Goal: Transaction & Acquisition: Obtain resource

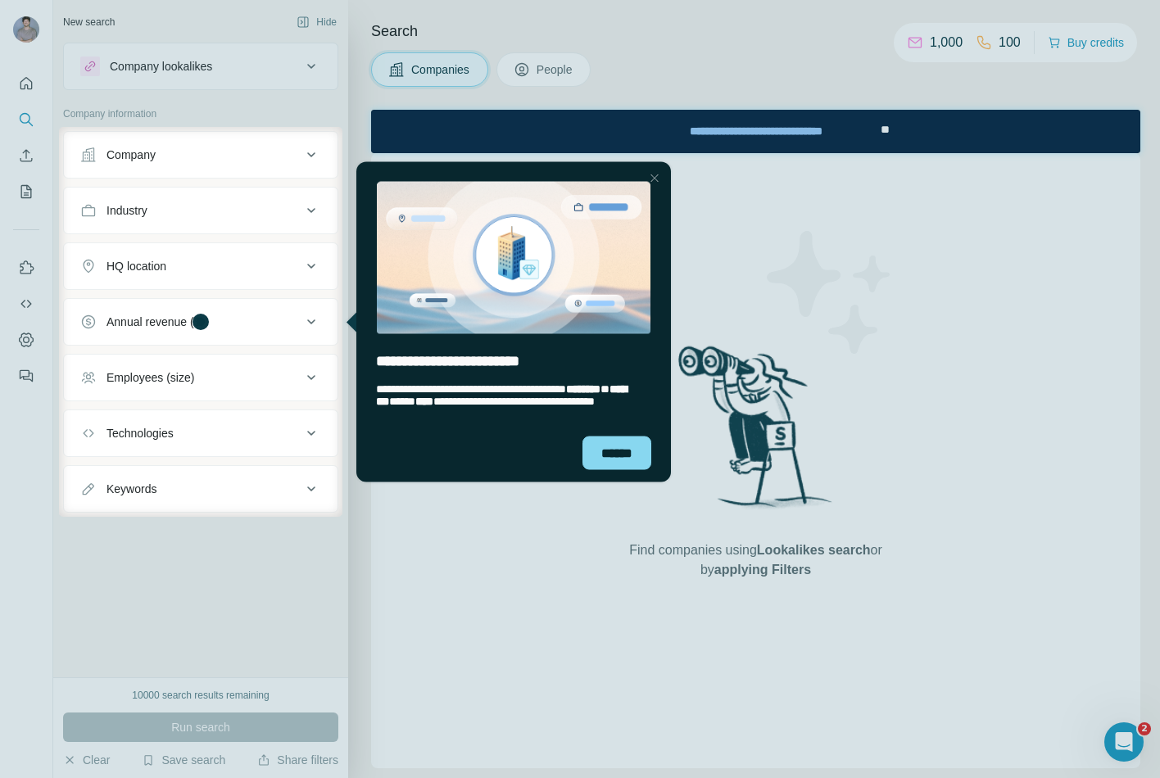
click at [660, 170] on div "Close Step" at bounding box center [655, 178] width 20 height 20
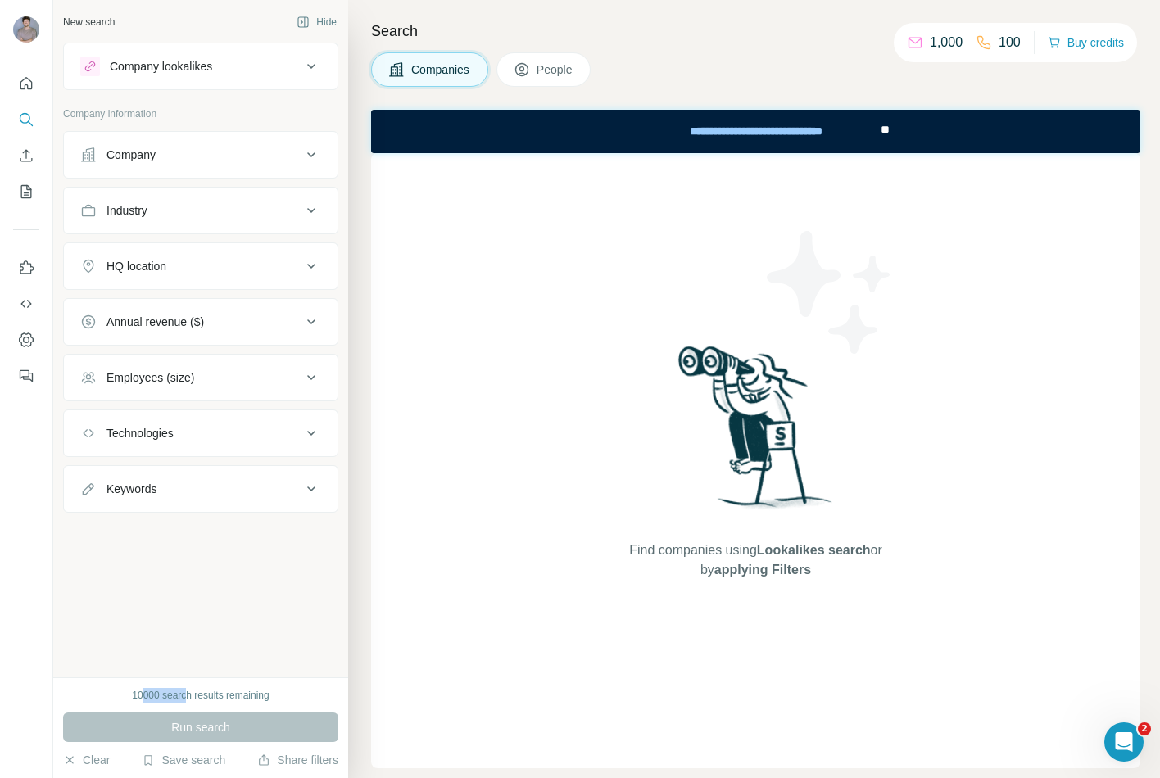
drag, startPoint x: 166, startPoint y: 698, endPoint x: 187, endPoint y: 699, distance: 20.5
click at [187, 584] on div "10000 search results remaining" at bounding box center [200, 695] width 137 height 15
click at [174, 61] on div "Company lookalikes" at bounding box center [161, 66] width 102 height 16
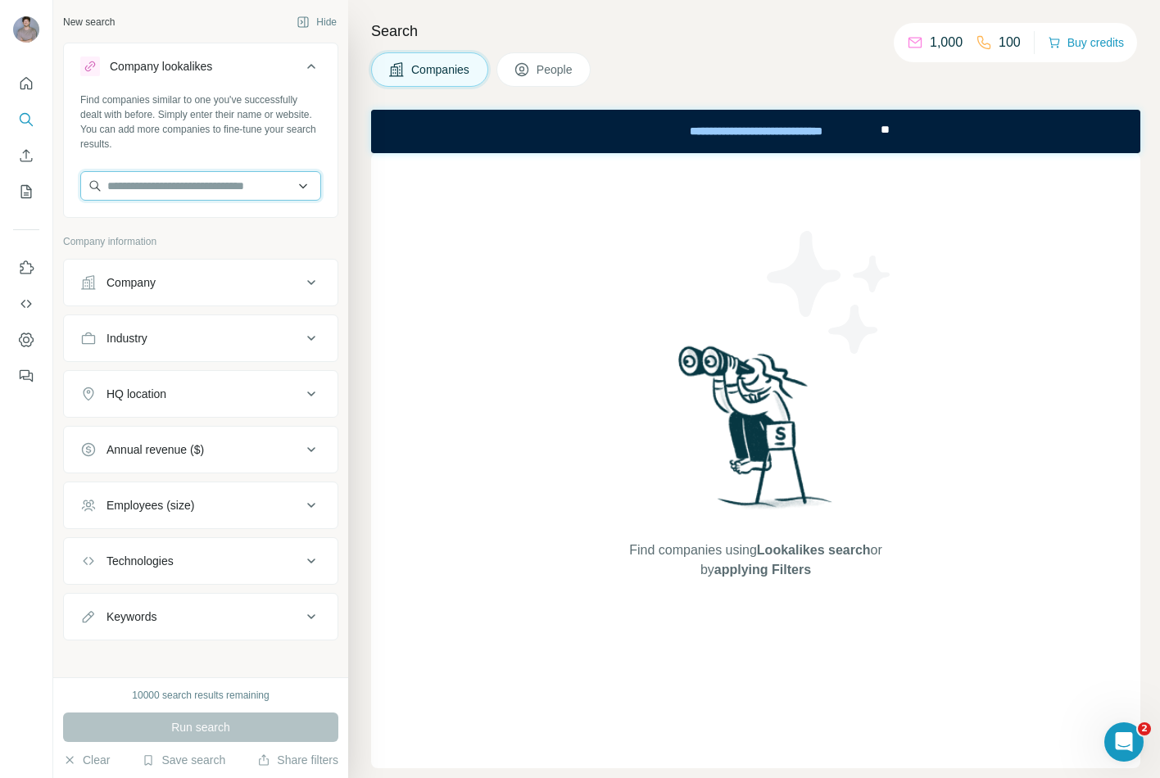
click at [182, 195] on input "text" at bounding box center [200, 185] width 241 height 29
click at [198, 61] on div "Company lookalikes" at bounding box center [161, 66] width 102 height 16
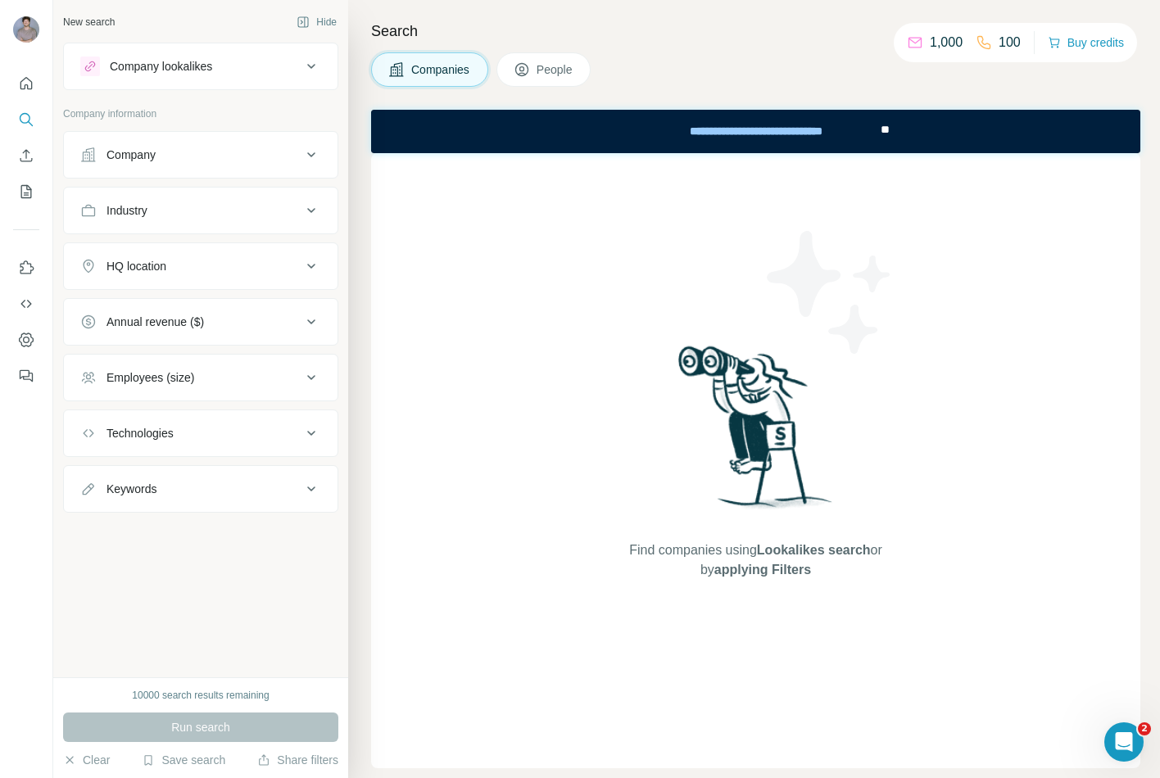
click at [172, 222] on button "Industry" at bounding box center [201, 210] width 274 height 39
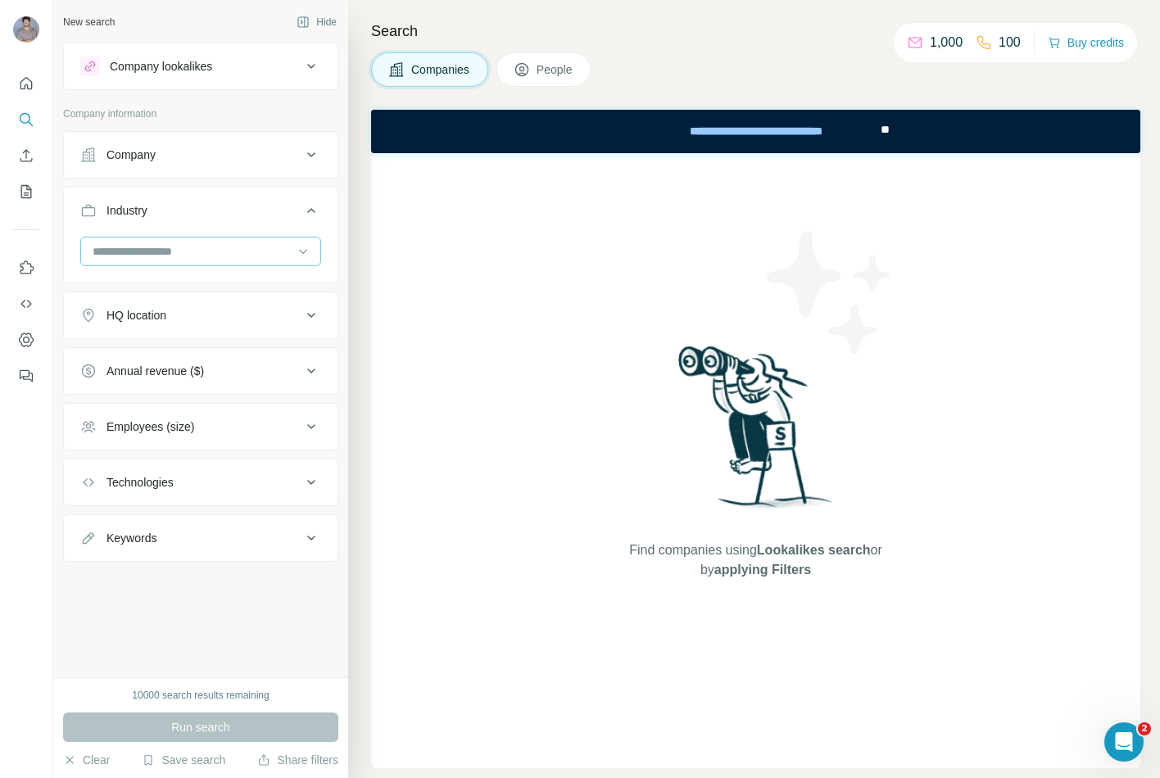
click at [172, 261] on div at bounding box center [192, 252] width 202 height 28
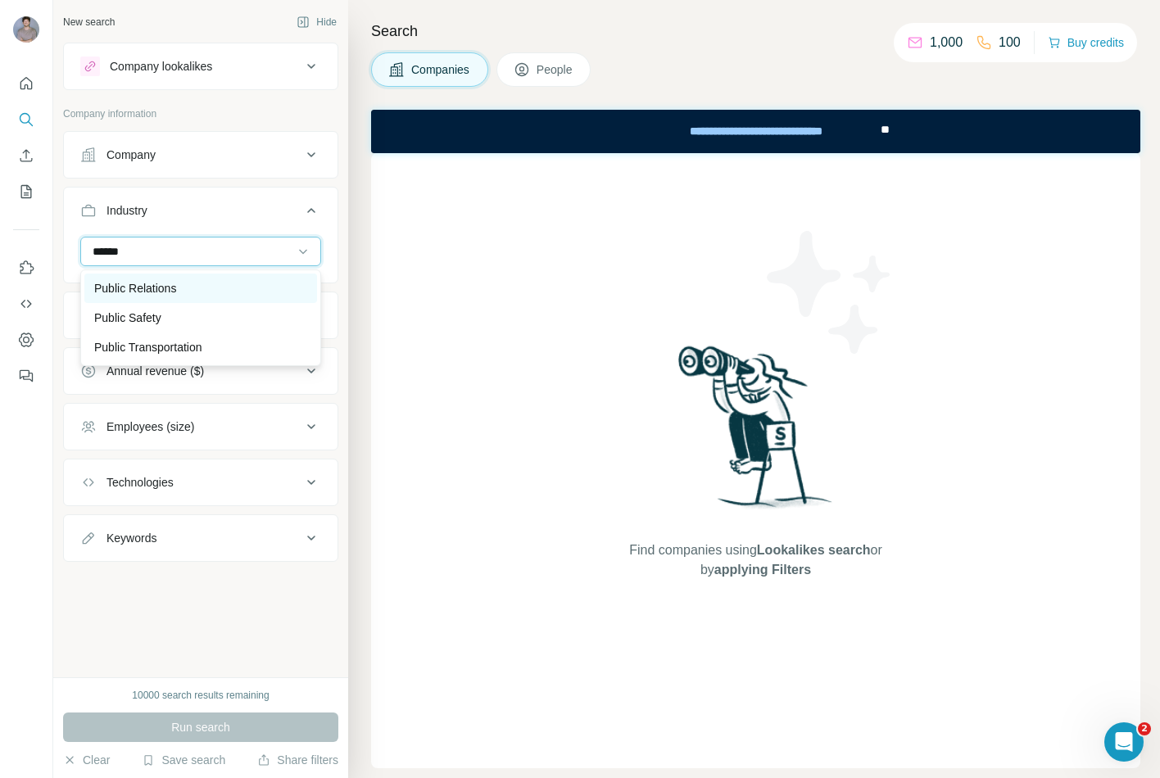
type input "******"
click at [191, 283] on div "Public Relations" at bounding box center [200, 288] width 213 height 16
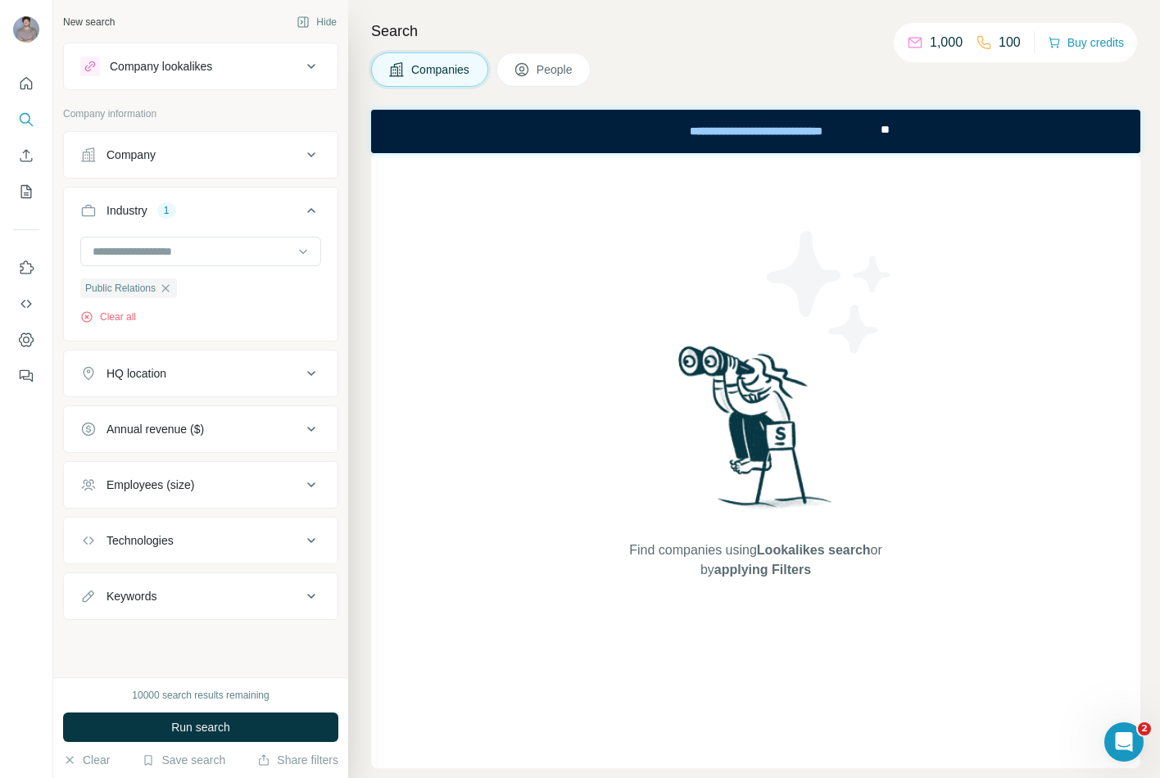
click at [154, 378] on div "HQ location" at bounding box center [137, 373] width 60 height 16
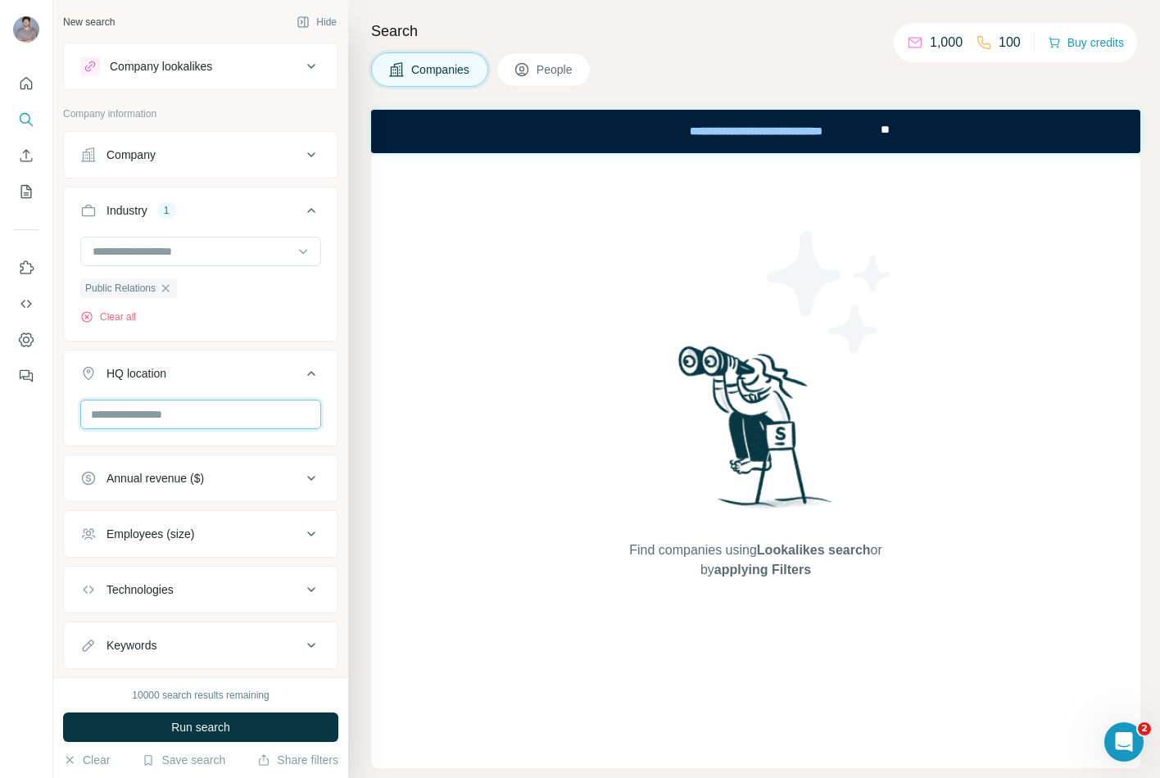
click at [169, 415] on input "text" at bounding box center [200, 414] width 241 height 29
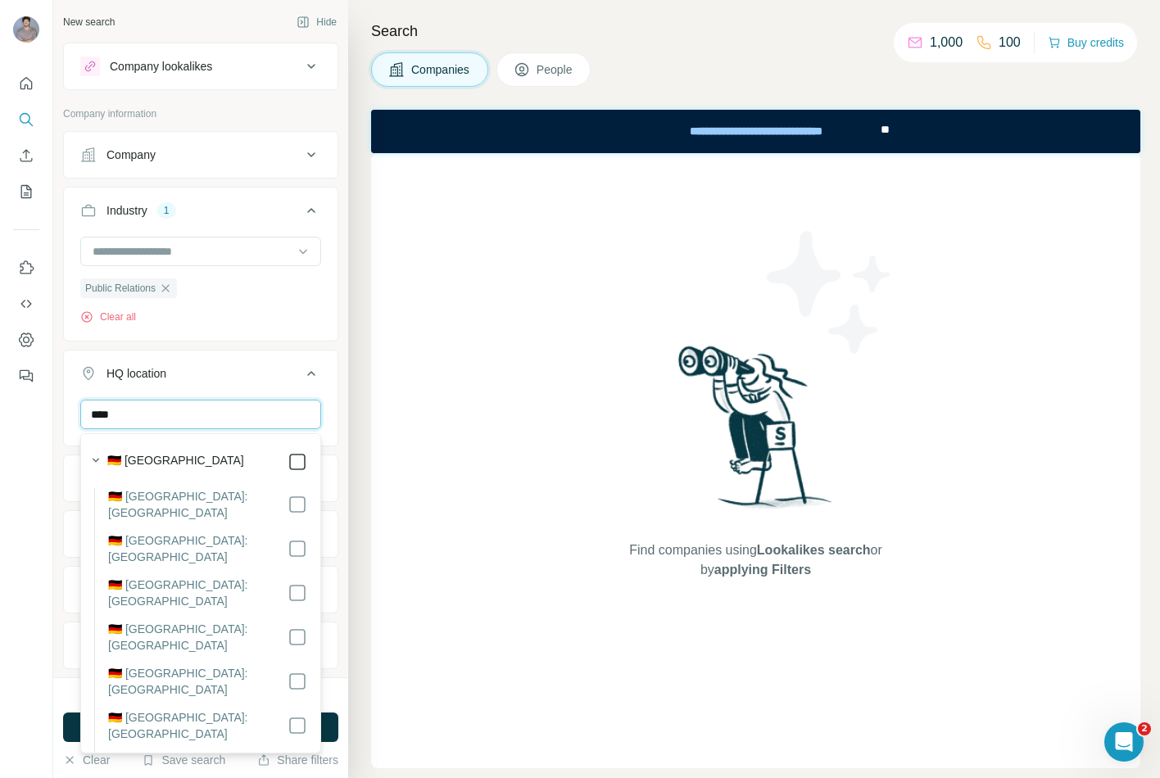
type input "****"
click at [288, 345] on ul "Company Industry 1 Public Relations Clear all HQ location 1 **** [GEOGRAPHIC_DA…" at bounding box center [200, 429] width 275 height 596
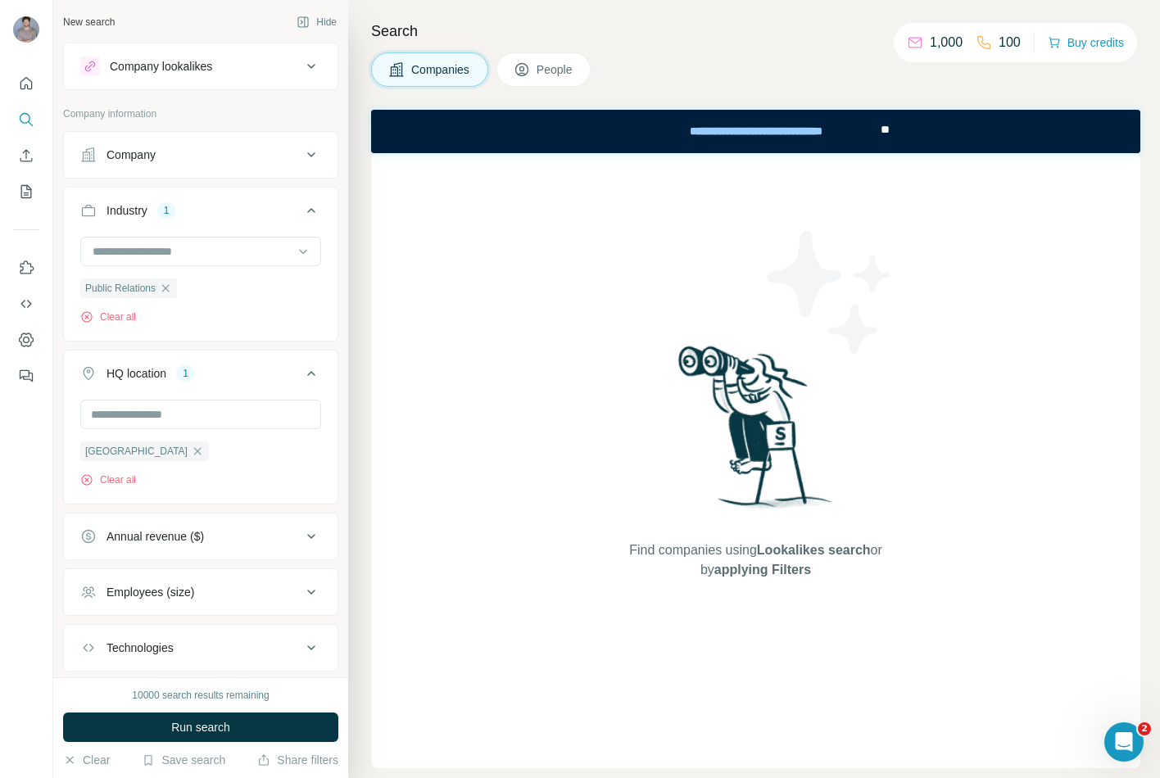
scroll to position [48, 0]
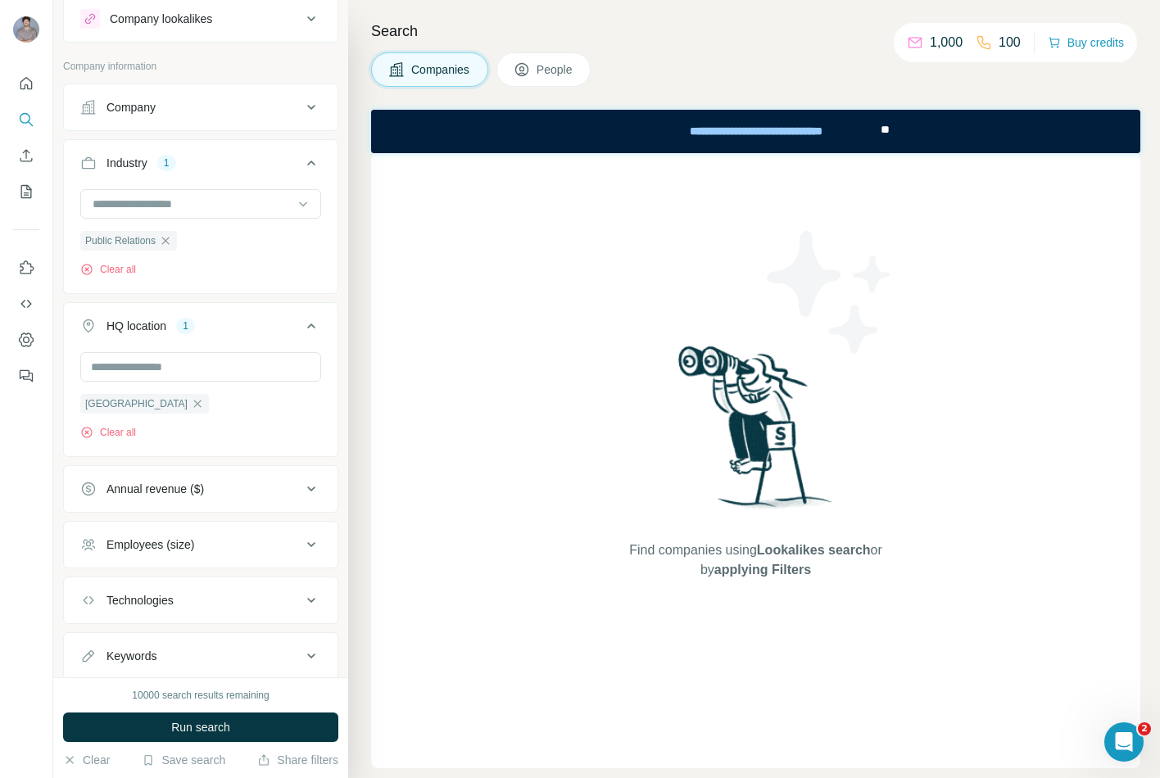
click at [165, 540] on div "Employees (size)" at bounding box center [151, 545] width 88 height 16
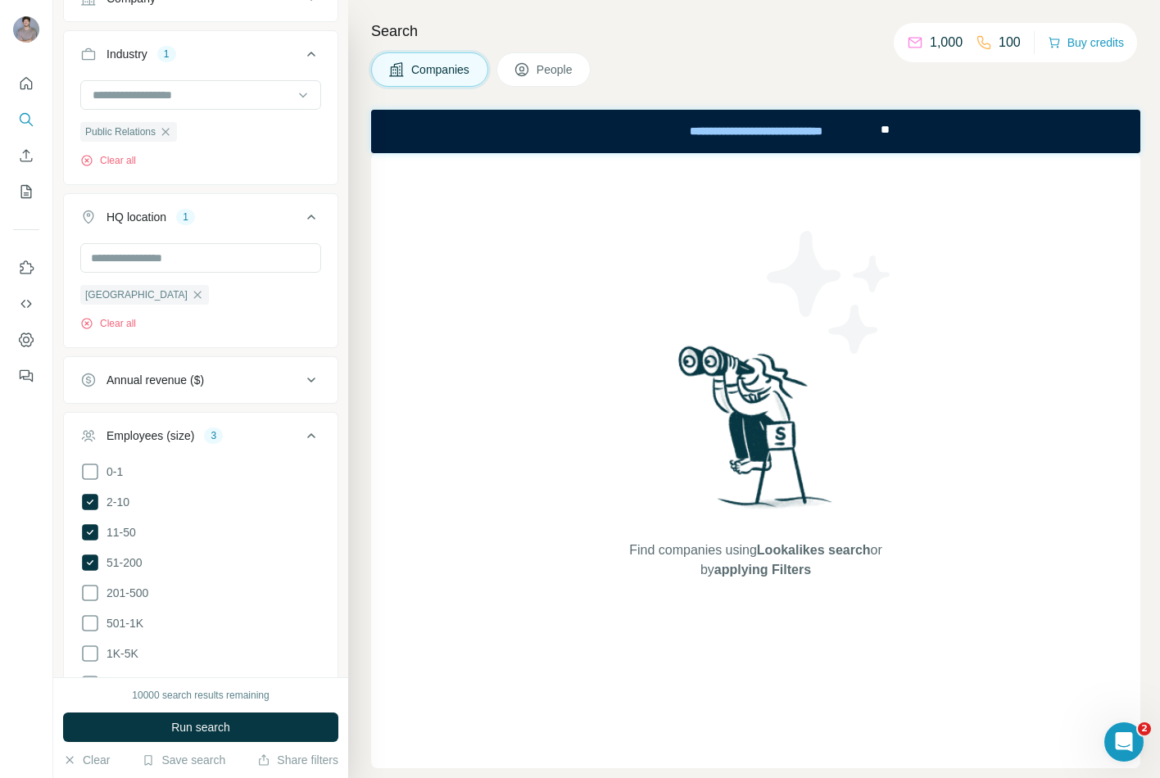
scroll to position [274, 0]
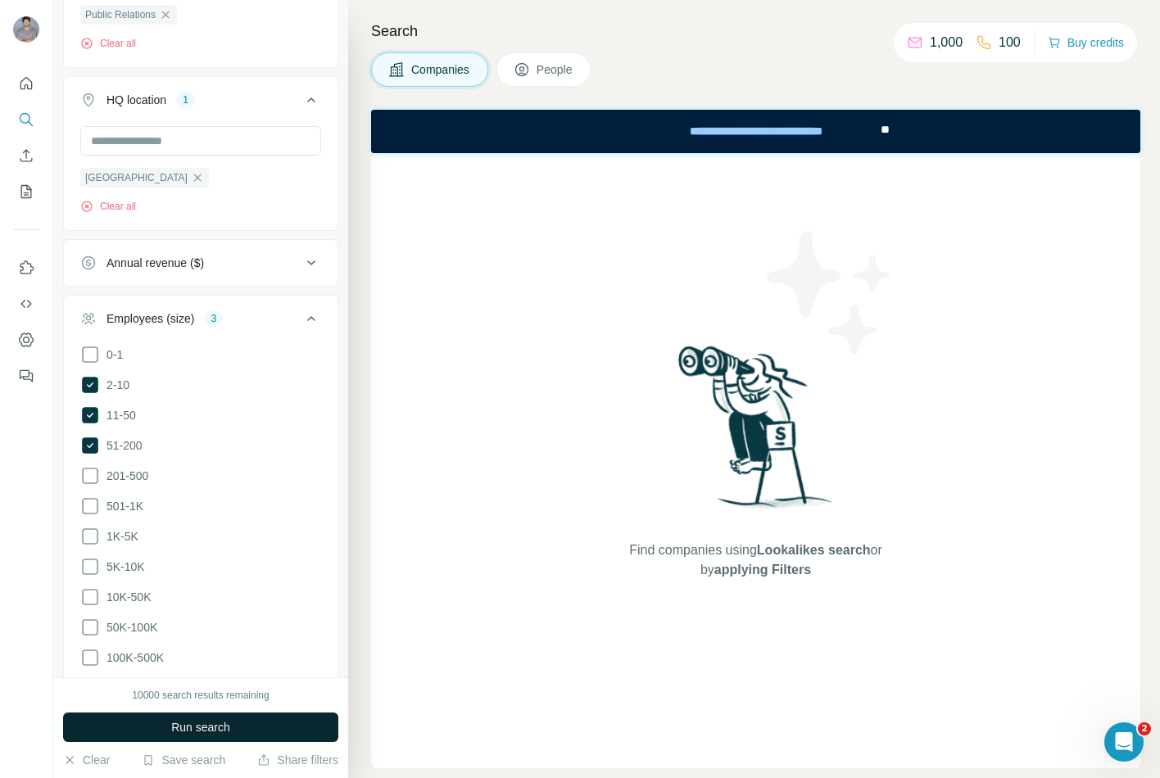
click at [221, 584] on span "Run search" at bounding box center [200, 727] width 59 height 16
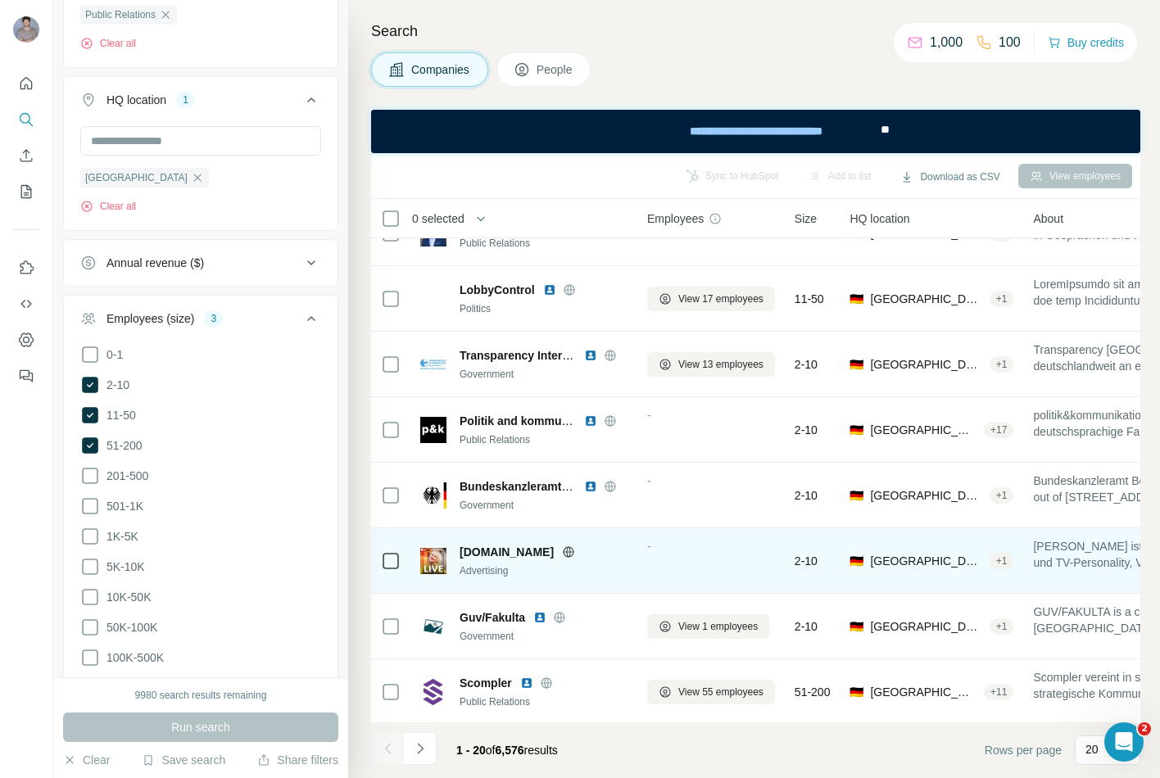
scroll to position [568, 9]
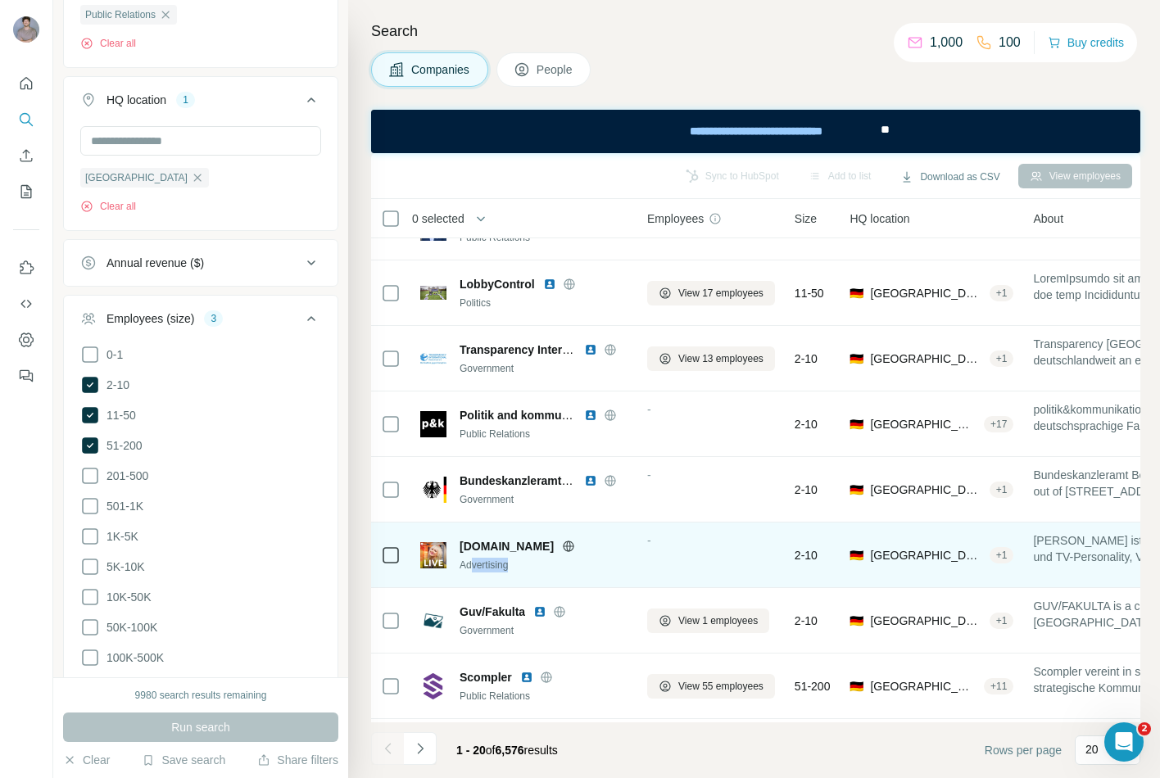
drag, startPoint x: 474, startPoint y: 567, endPoint x: 524, endPoint y: 565, distance: 50.8
click at [524, 565] on div "Advertising" at bounding box center [548, 565] width 177 height 15
click at [520, 566] on div "Advertising" at bounding box center [548, 565] width 177 height 15
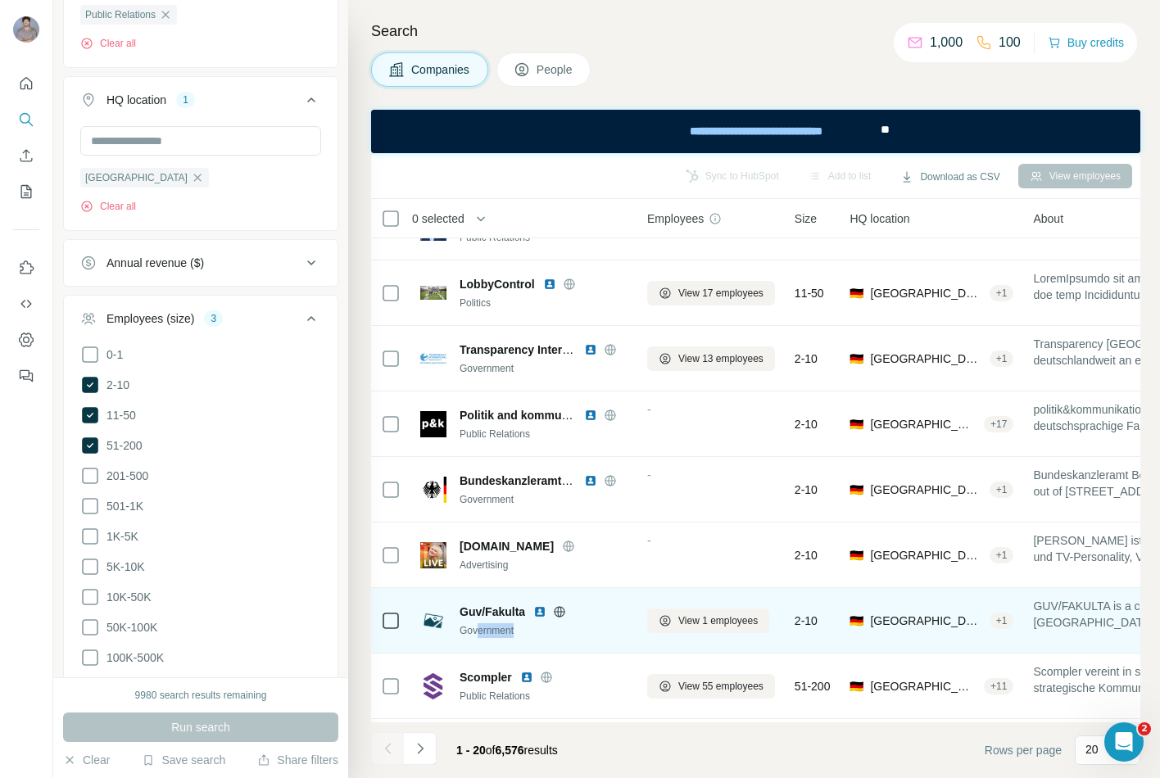
click at [521, 584] on div "Government" at bounding box center [548, 630] width 177 height 15
drag, startPoint x: 520, startPoint y: 628, endPoint x: 505, endPoint y: 652, distance: 28.0
click at [521, 584] on div "Government" at bounding box center [548, 630] width 177 height 15
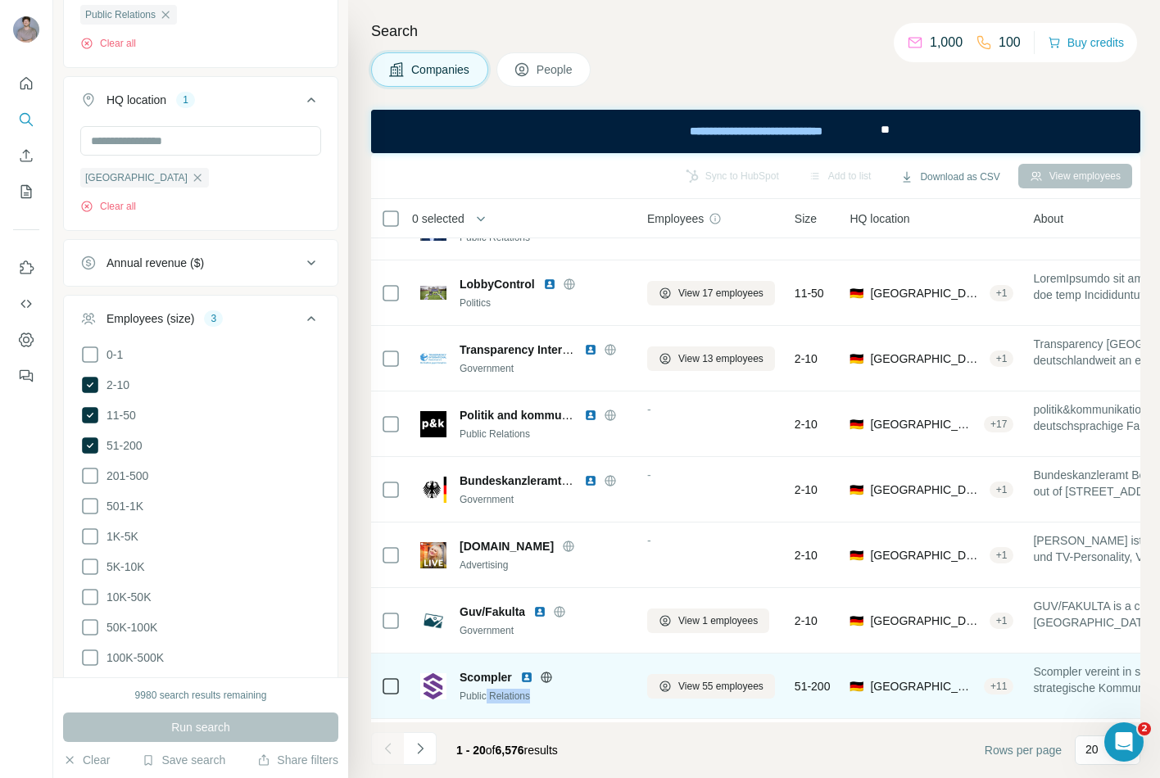
drag, startPoint x: 496, startPoint y: 699, endPoint x: 537, endPoint y: 699, distance: 40.1
click at [537, 584] on div "Public Relations" at bounding box center [548, 696] width 177 height 15
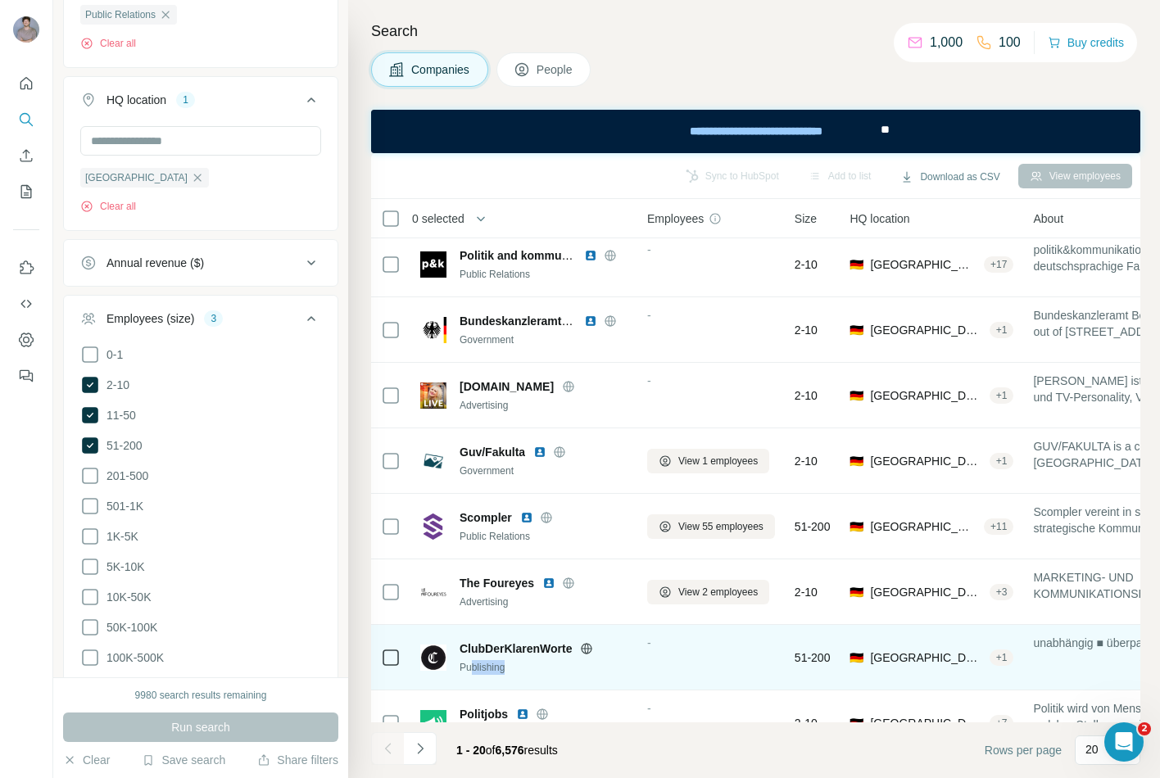
click at [510, 584] on div "Publishing" at bounding box center [548, 667] width 177 height 15
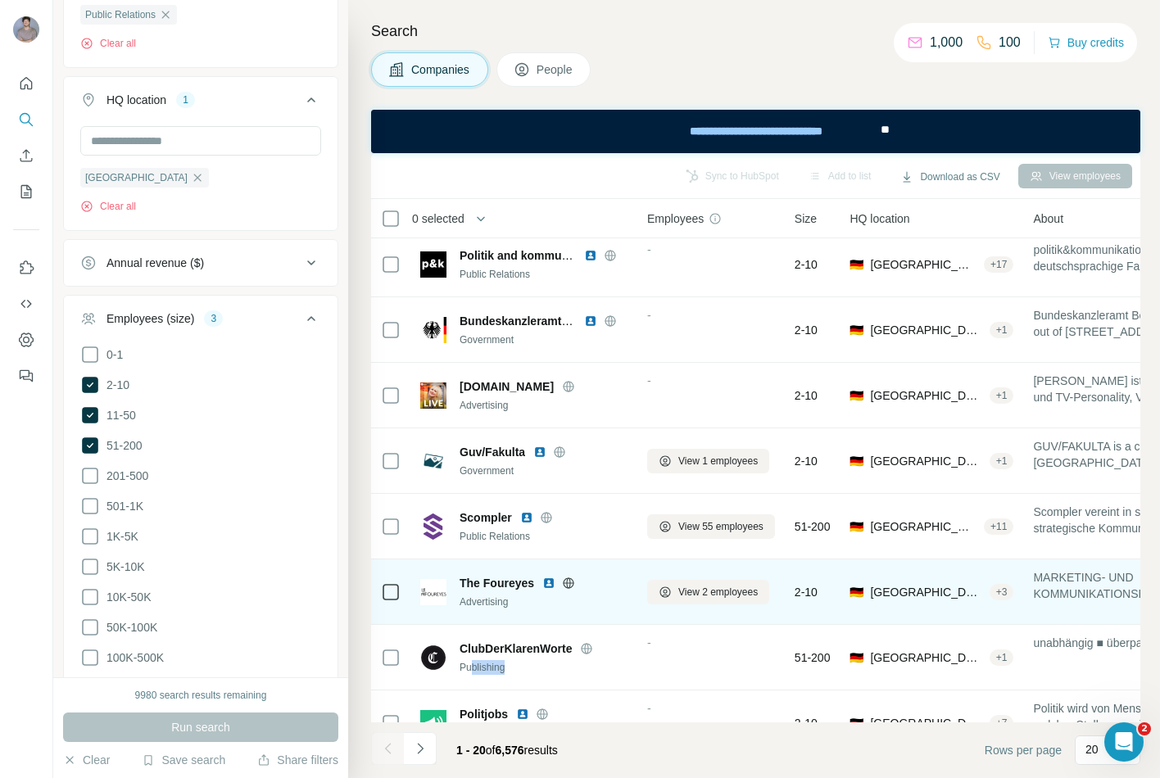
click at [510, 584] on div "Publishing" at bounding box center [548, 667] width 177 height 15
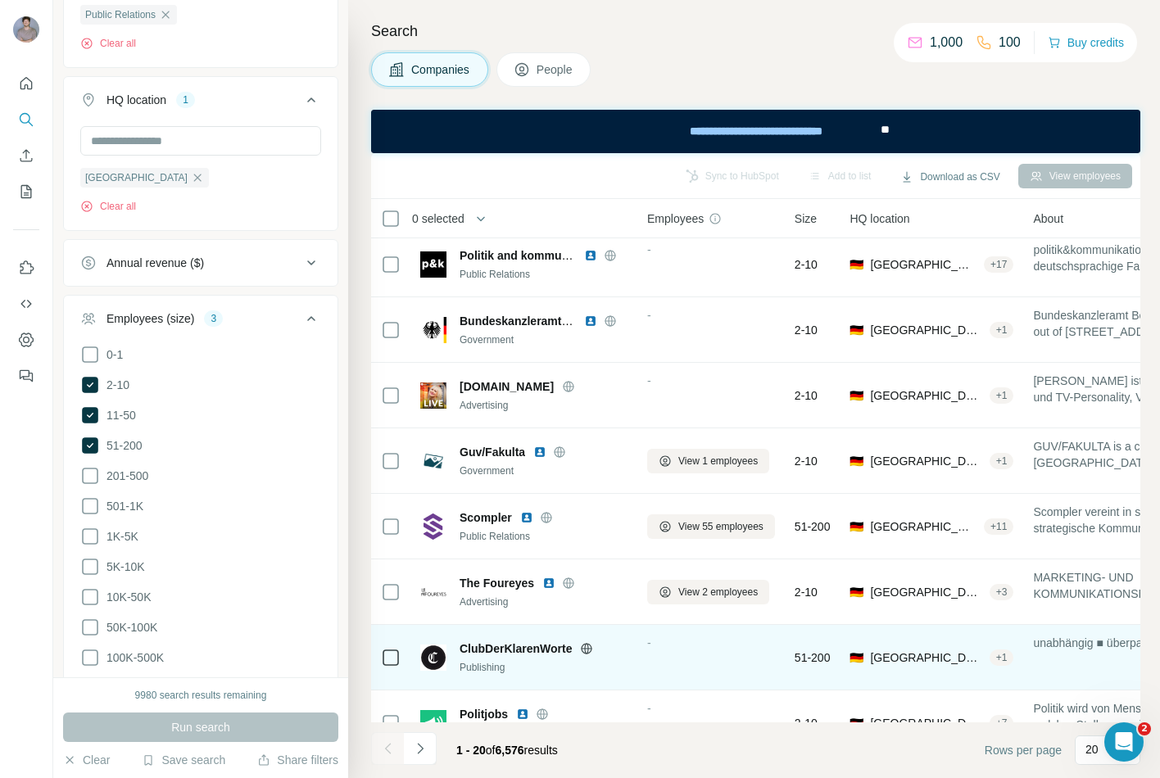
scroll to position [827, 9]
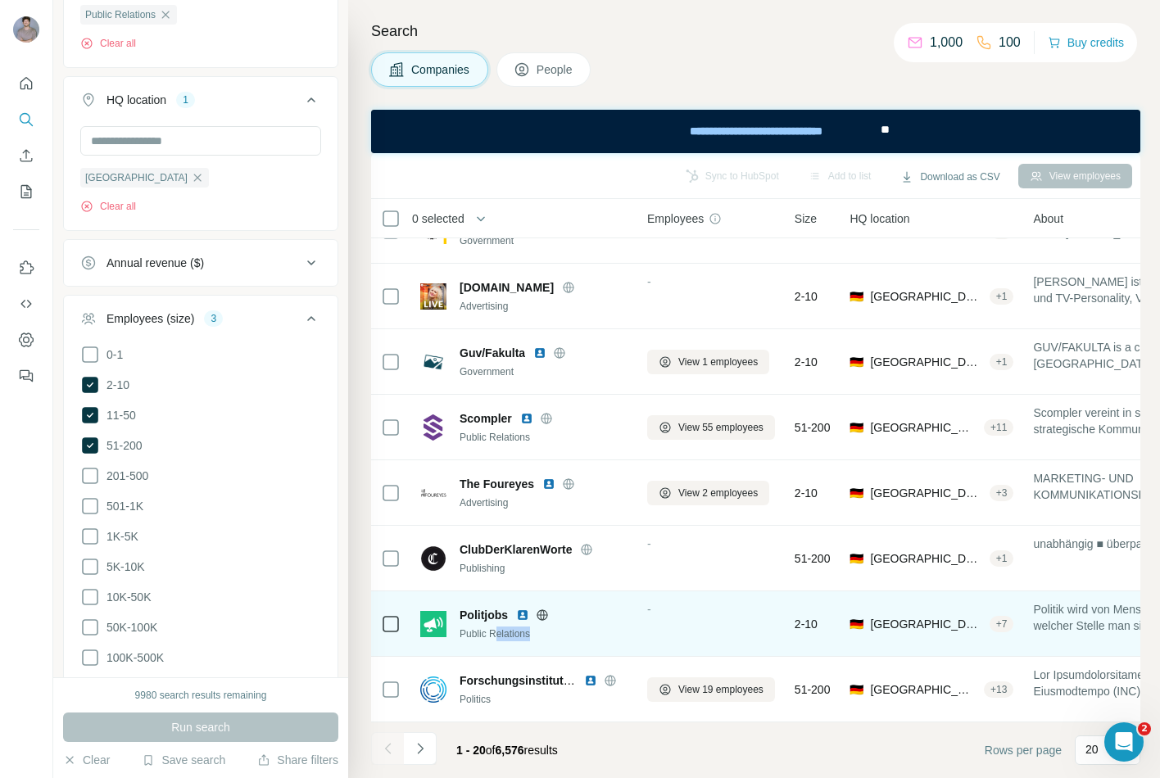
drag, startPoint x: 501, startPoint y: 628, endPoint x: 542, endPoint y: 632, distance: 40.4
click at [542, 584] on div "Public Relations" at bounding box center [548, 634] width 177 height 15
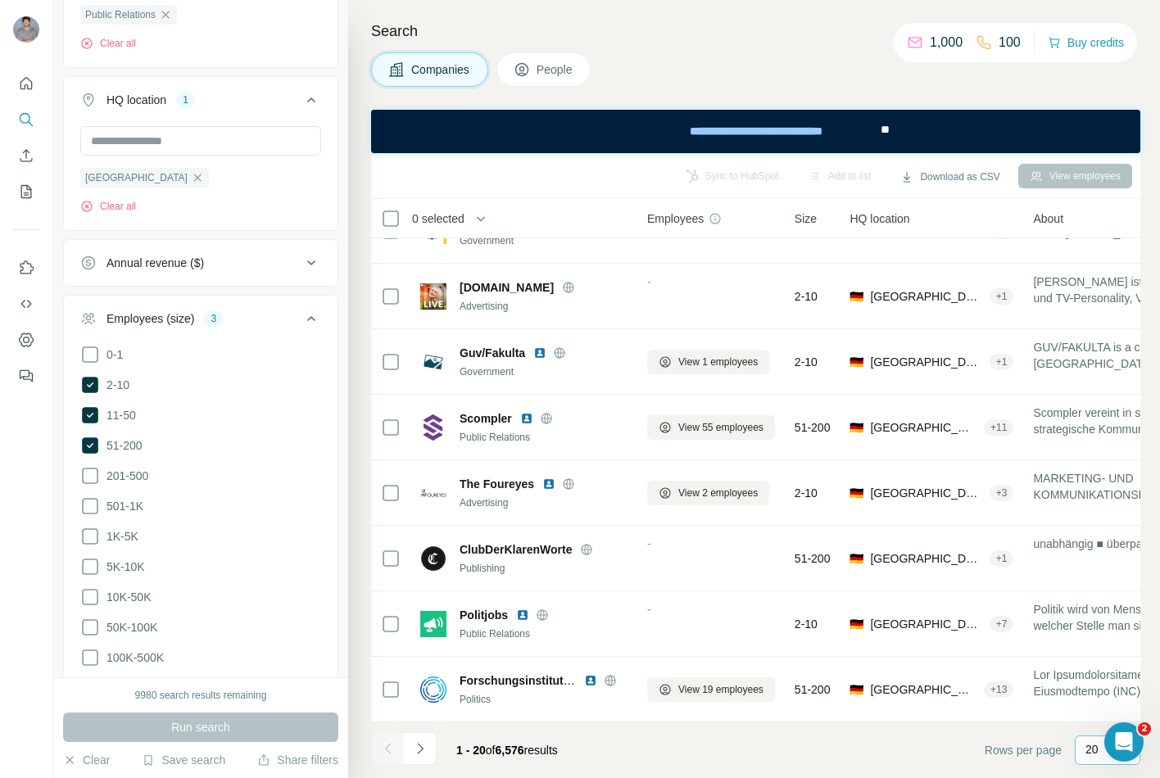
click at [1092, 584] on p "20" at bounding box center [1092, 749] width 13 height 16
click at [1106, 584] on div "60" at bounding box center [1108, 625] width 38 height 16
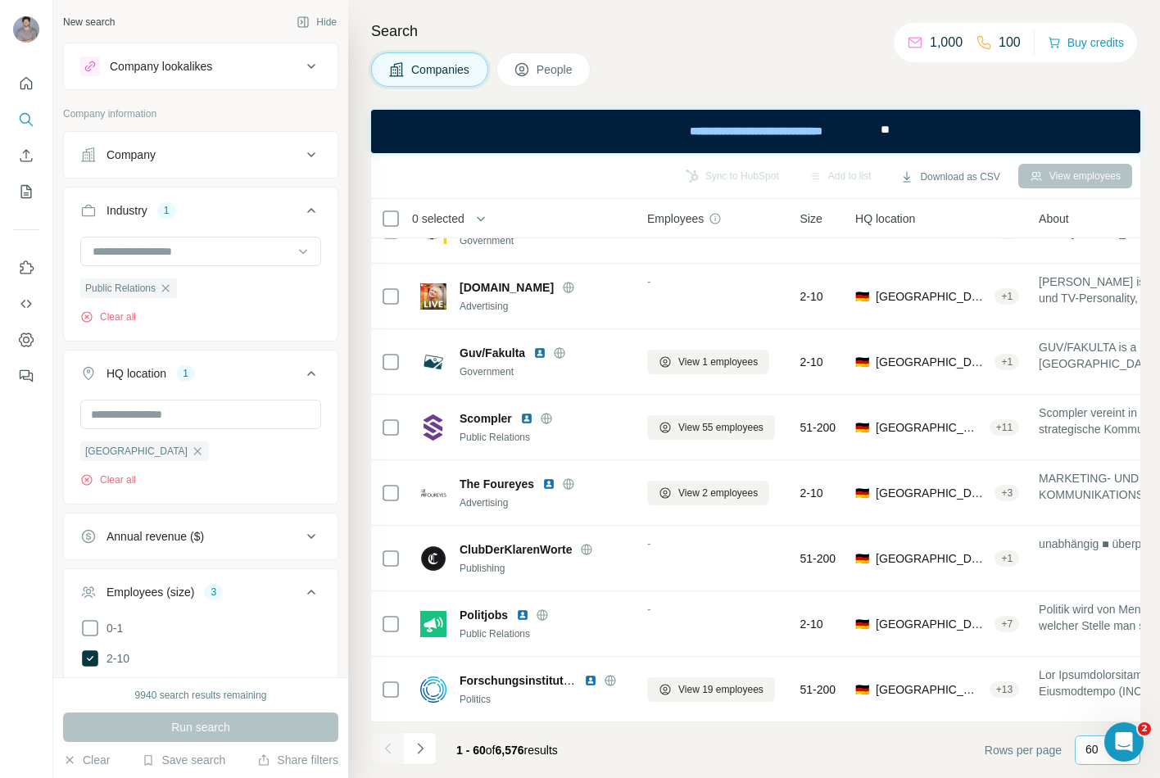
click at [158, 65] on div "Company lookalikes" at bounding box center [161, 66] width 102 height 16
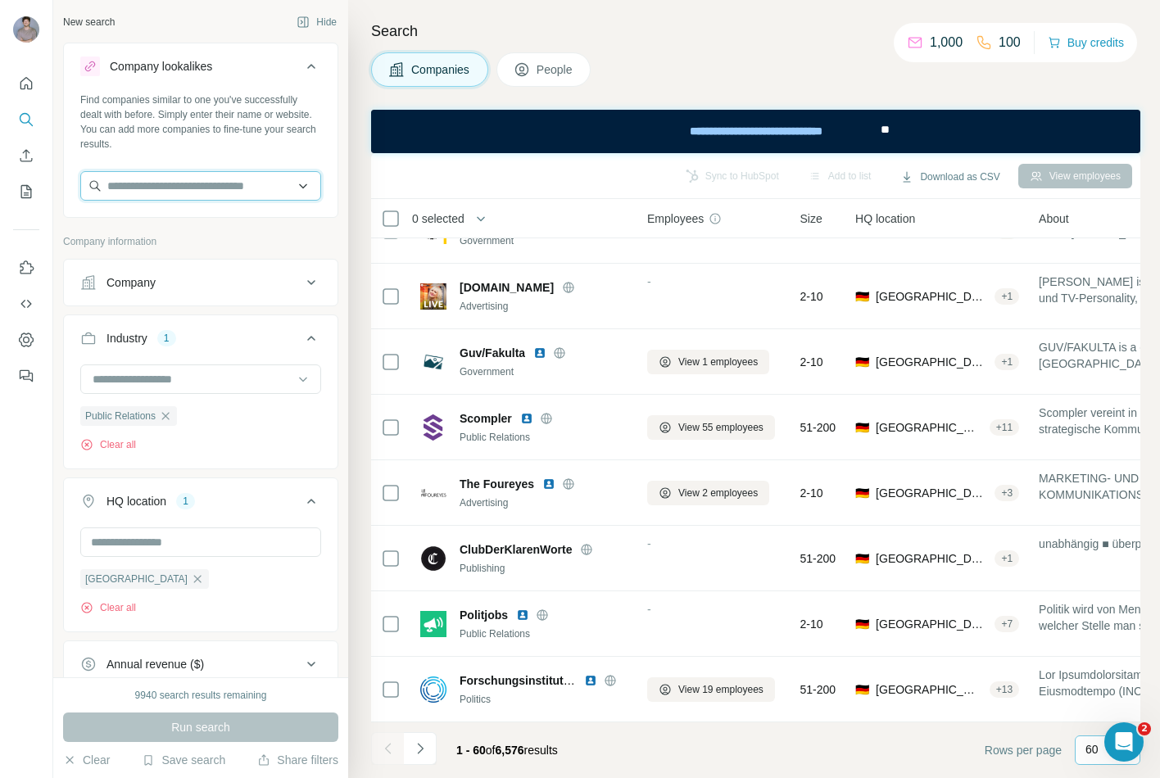
click at [154, 193] on input "text" at bounding box center [200, 185] width 241 height 29
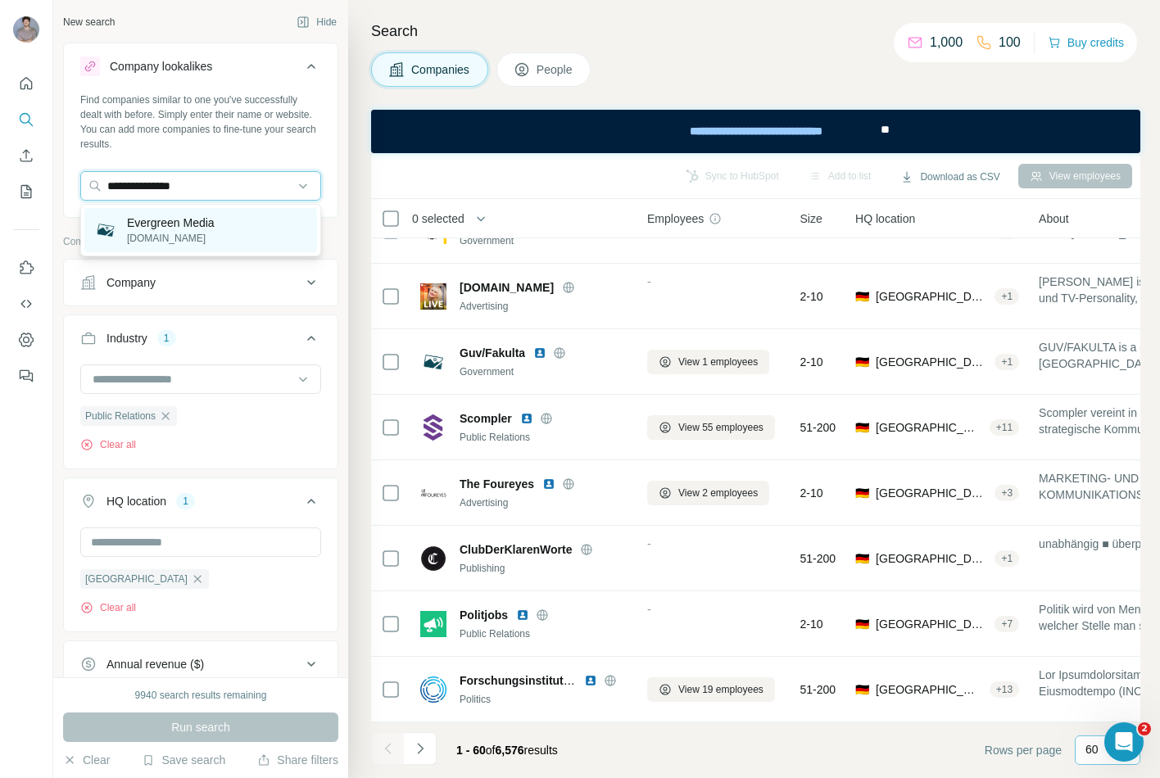
type input "**********"
click at [183, 227] on p "Evergreen Media" at bounding box center [171, 223] width 88 height 16
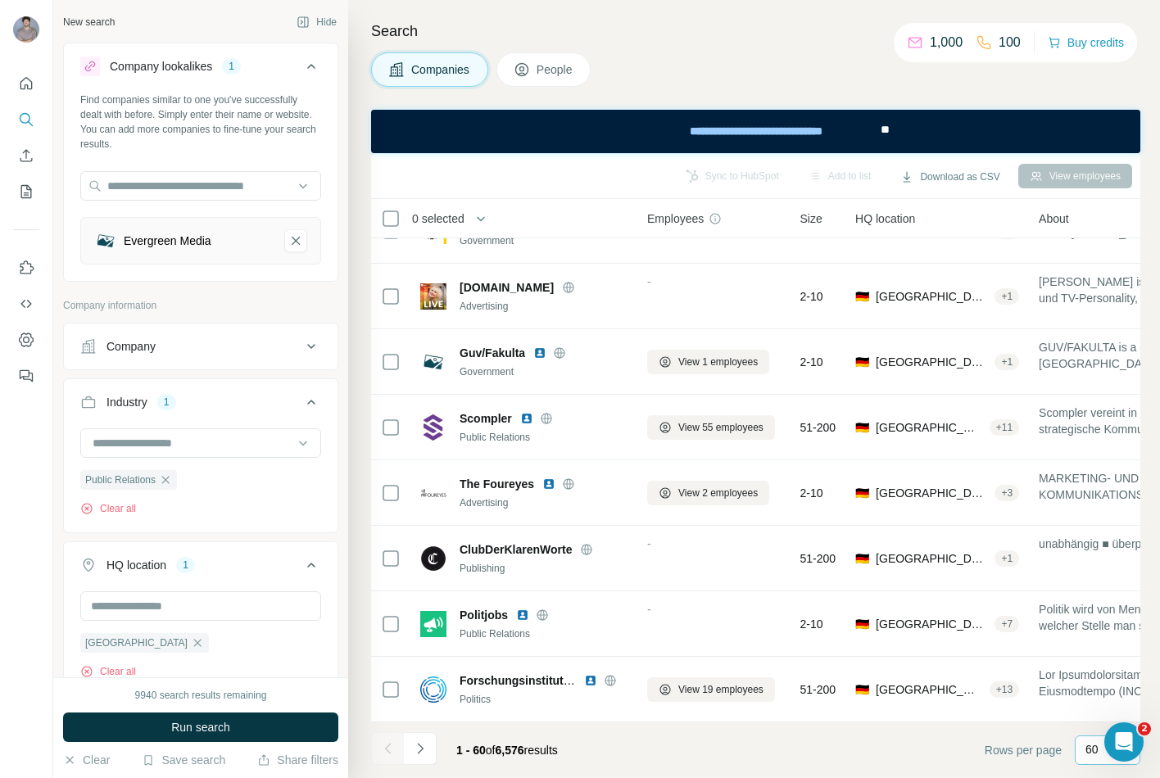
scroll to position [0, 9]
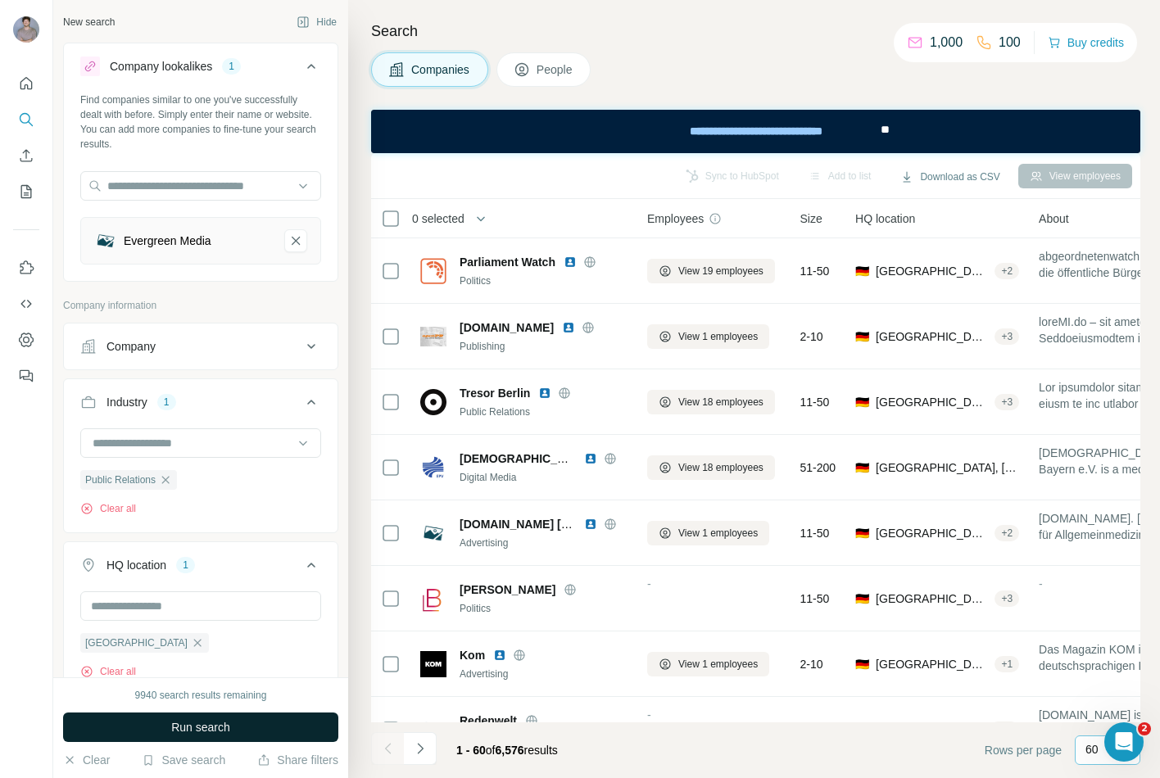
click at [252, 584] on button "Run search" at bounding box center [200, 727] width 275 height 29
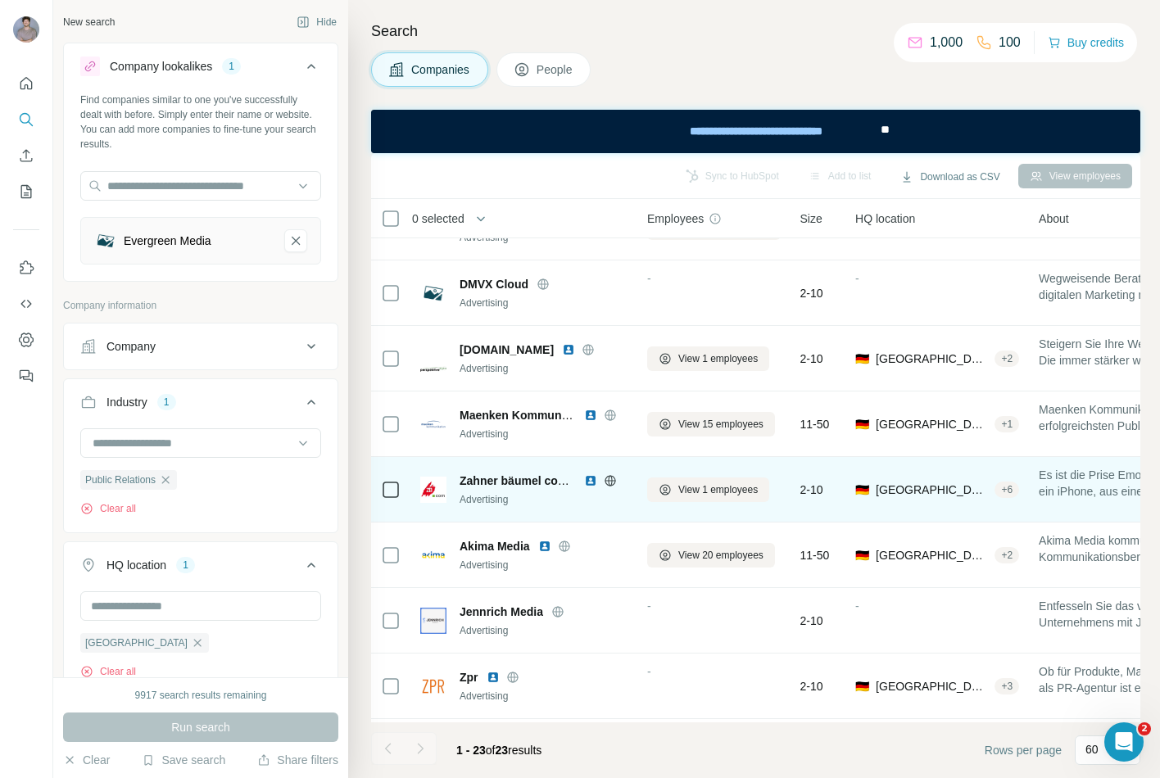
scroll to position [159, 9]
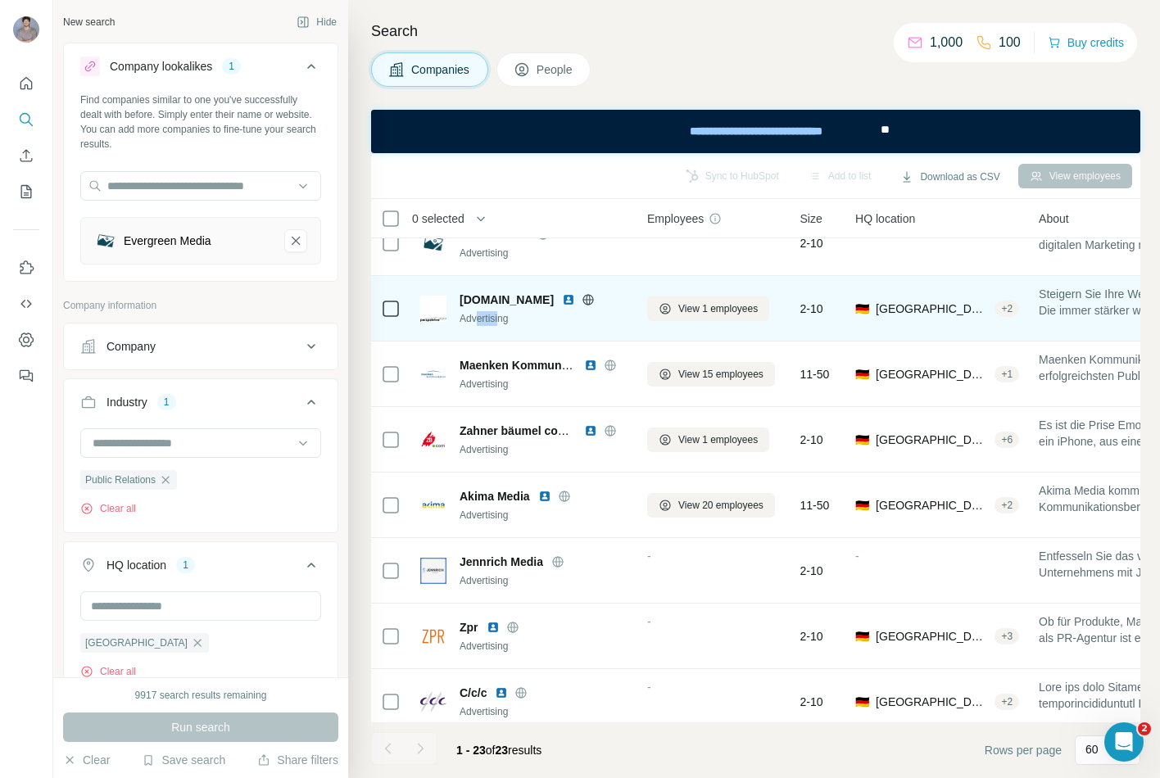
drag, startPoint x: 480, startPoint y: 320, endPoint x: 501, endPoint y: 320, distance: 21.3
click at [501, 320] on div "Advertising" at bounding box center [548, 318] width 177 height 15
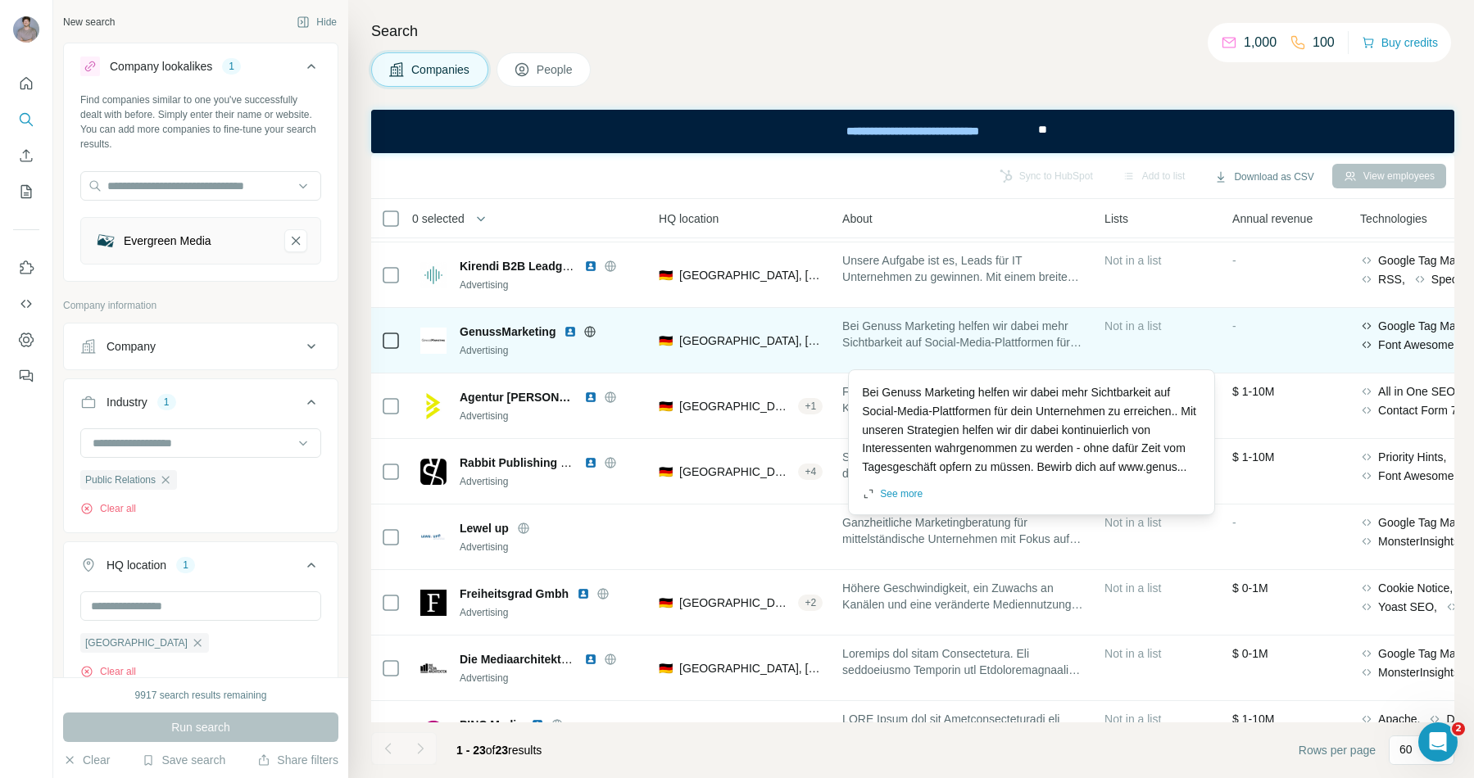
scroll to position [0, 894]
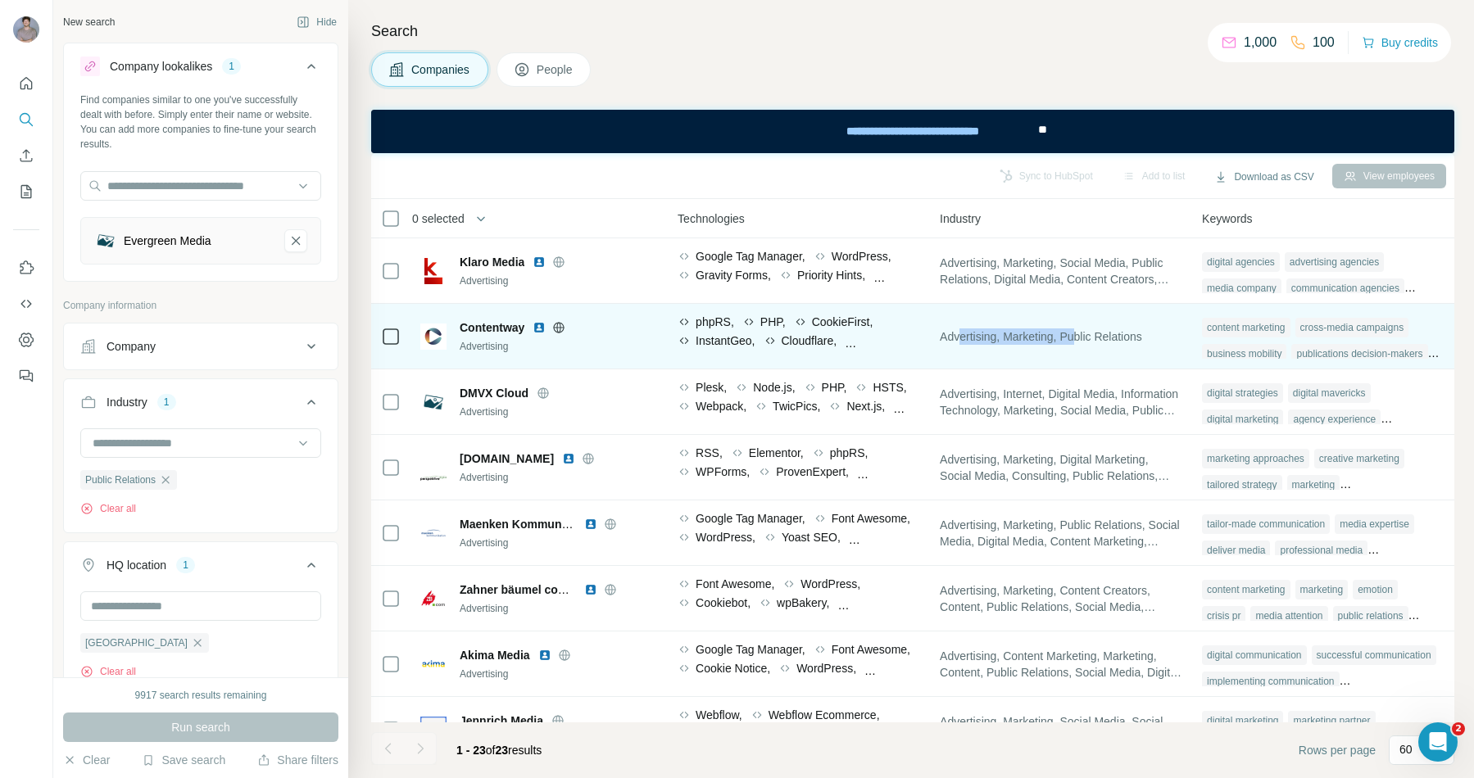
drag, startPoint x: 1025, startPoint y: 334, endPoint x: 1079, endPoint y: 336, distance: 54.1
click at [1079, 336] on span "Advertising, Marketing, Public Relations" at bounding box center [1041, 337] width 202 height 16
click at [1114, 337] on span "Advertising, Marketing, Public Relations" at bounding box center [1041, 337] width 202 height 16
drag, startPoint x: 1104, startPoint y: 338, endPoint x: 1115, endPoint y: 338, distance: 11.5
click at [1115, 338] on span "Advertising, Marketing, Public Relations" at bounding box center [1041, 337] width 202 height 16
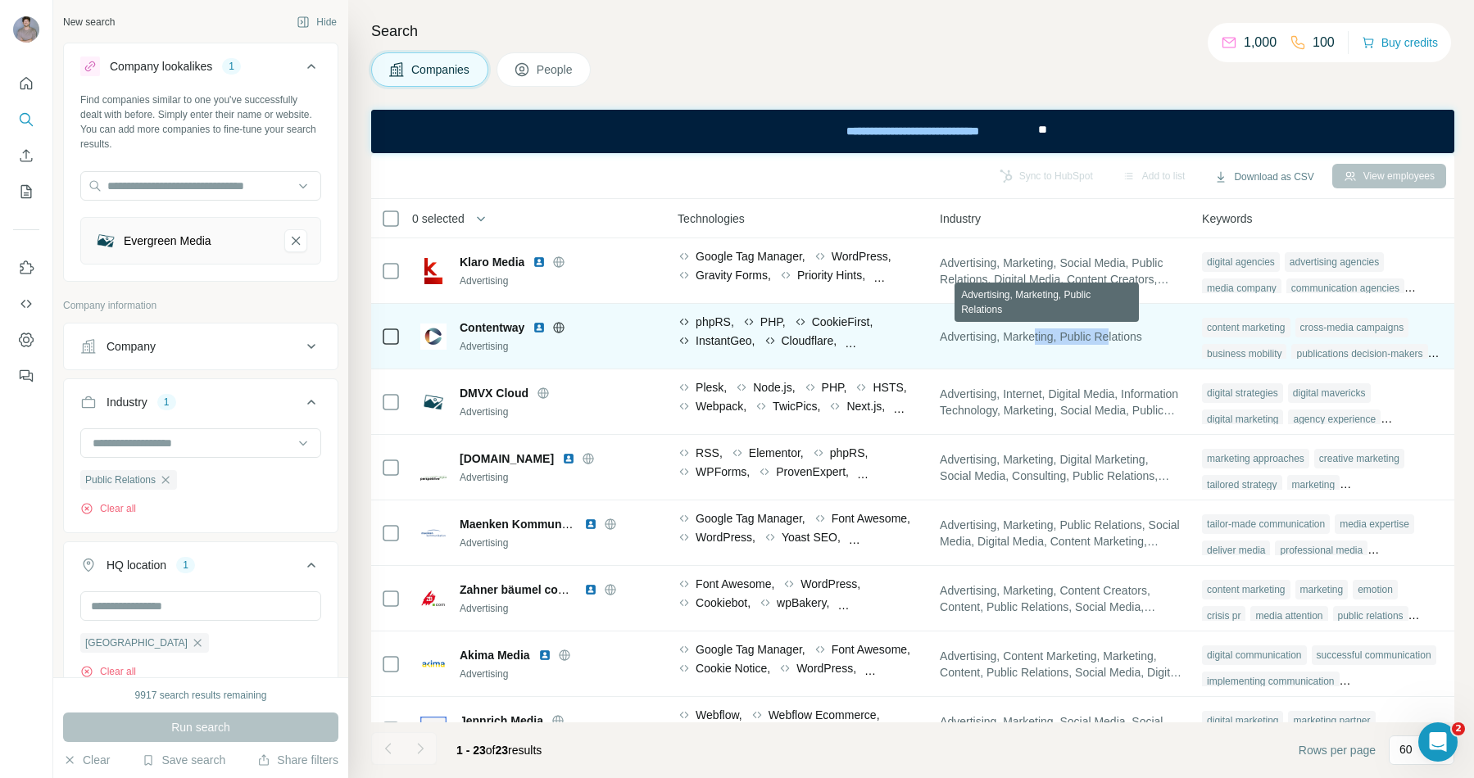
click at [1115, 338] on span "Advertising, Marketing, Public Relations" at bounding box center [1041, 337] width 202 height 16
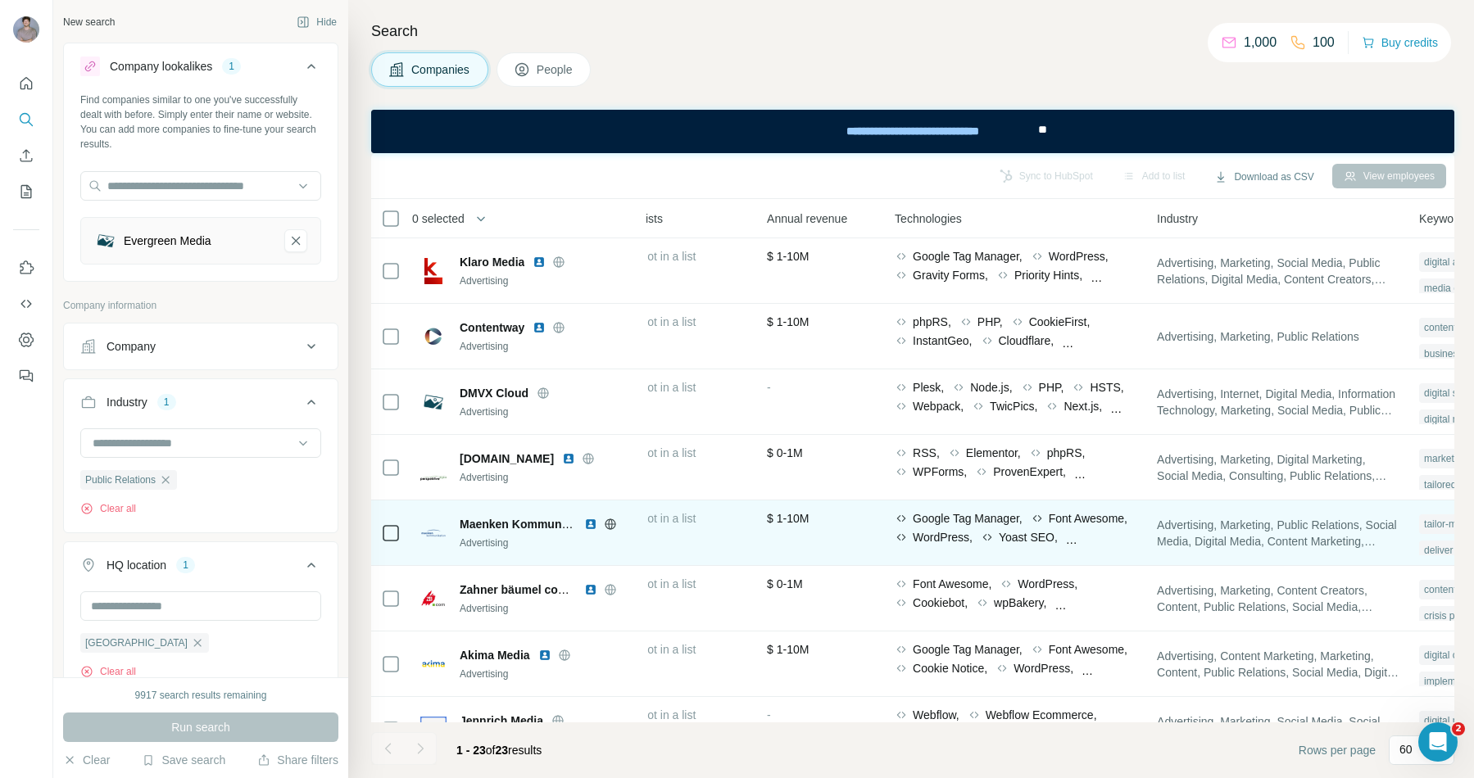
click at [510, 520] on span "Maenken Kommunikation" at bounding box center [529, 524] width 139 height 13
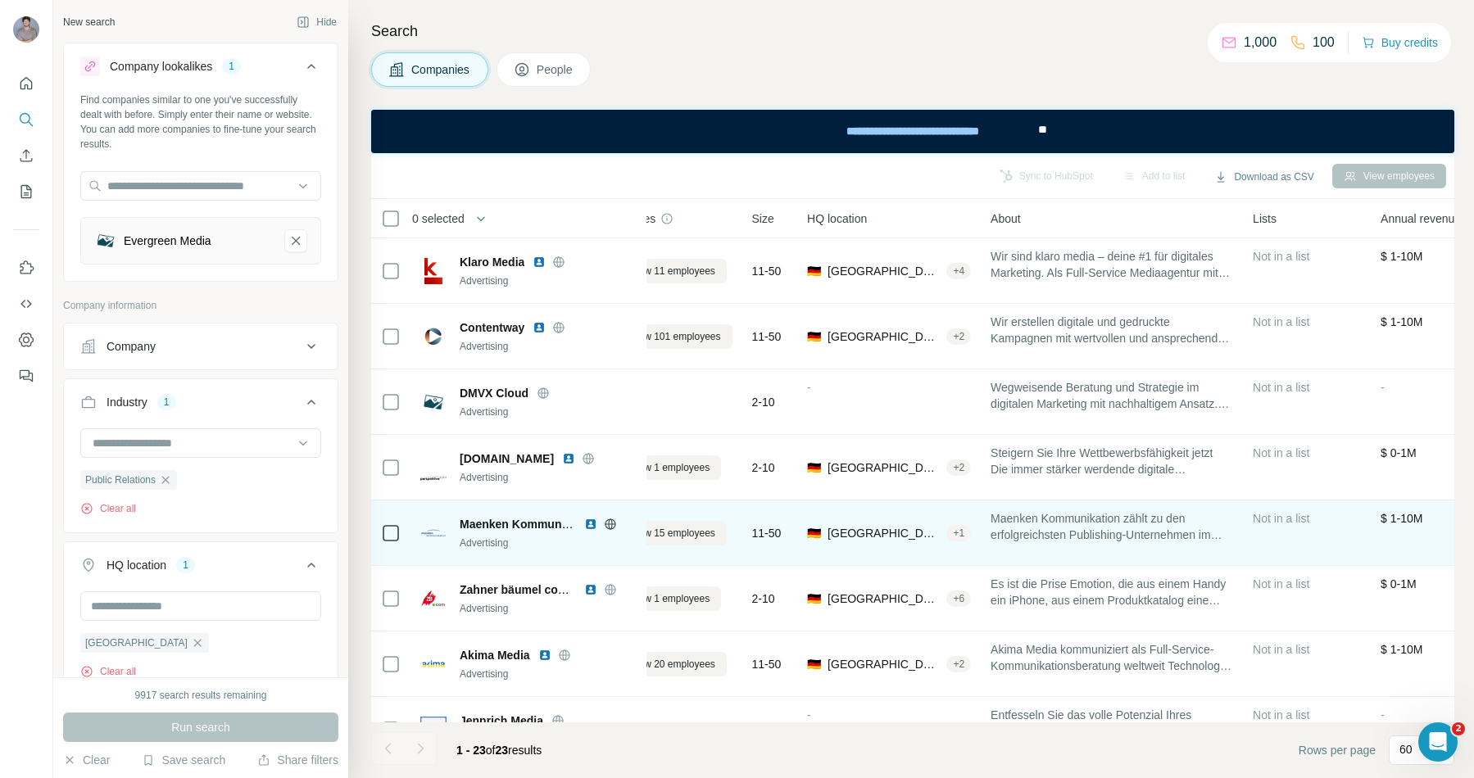
scroll to position [0, 0]
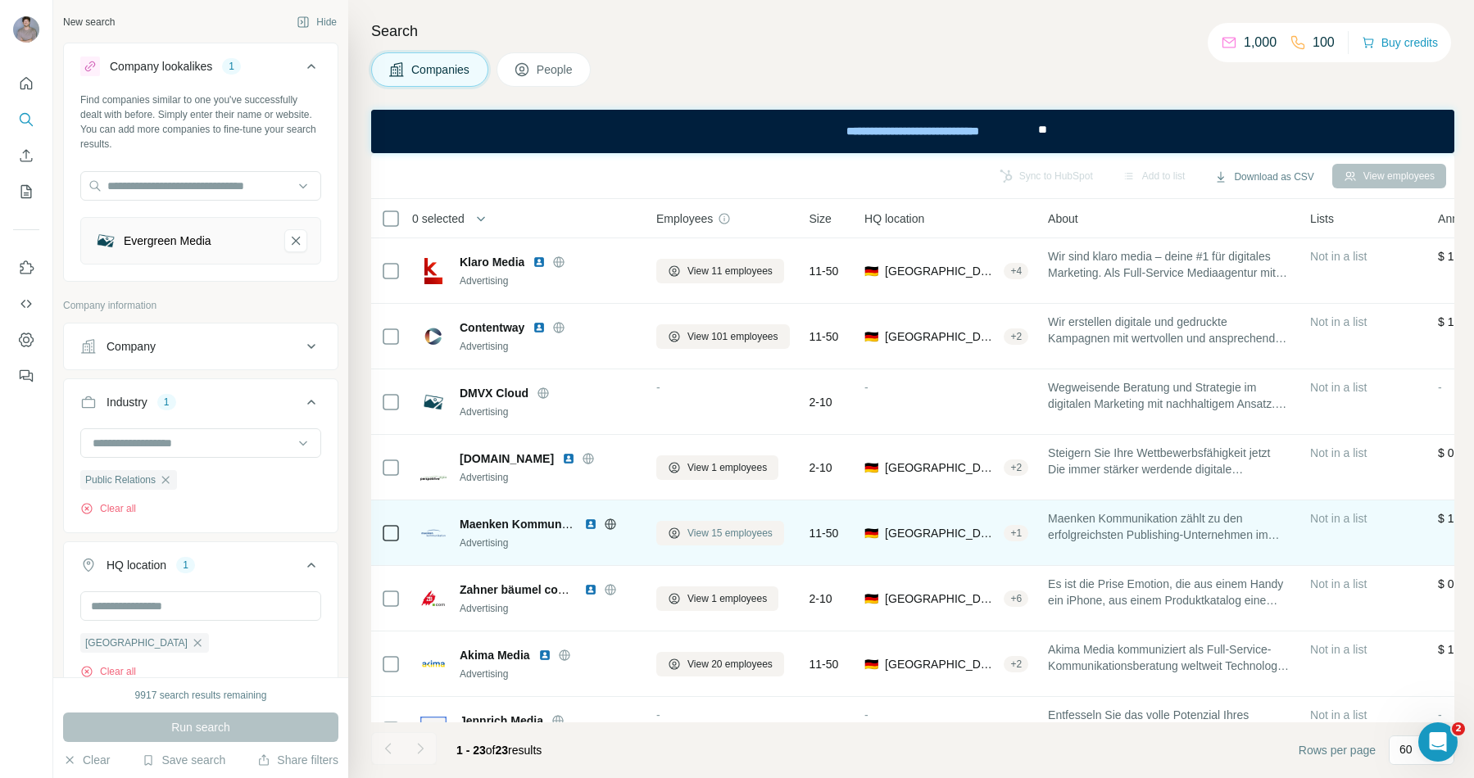
click at [713, 537] on span "View 15 employees" at bounding box center [729, 533] width 85 height 15
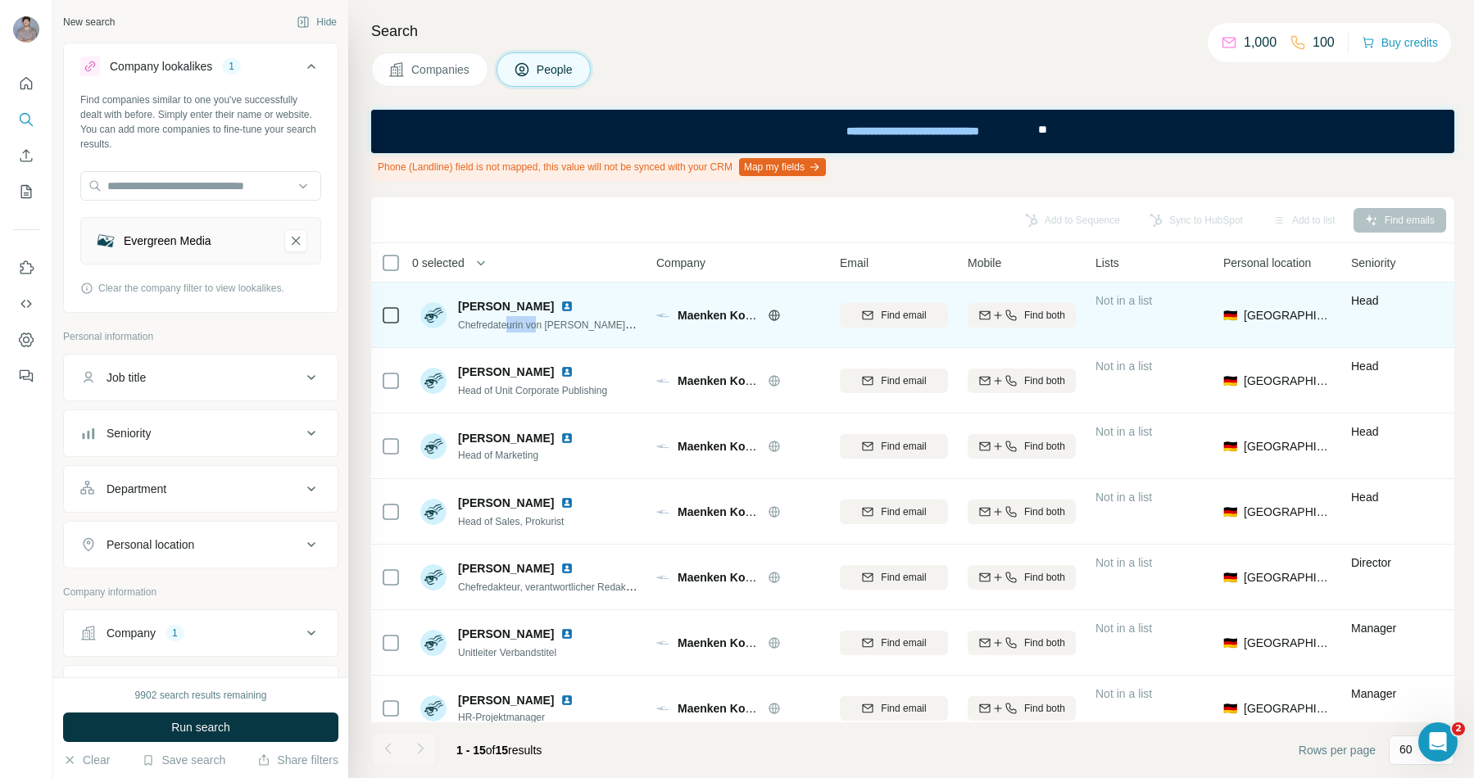
drag, startPoint x: 516, startPoint y: 323, endPoint x: 542, endPoint y: 325, distance: 26.3
click at [542, 325] on span "Chefredateurin von [PERSON_NAME]. Magazin für Radreisen" at bounding box center [593, 324] width 271 height 13
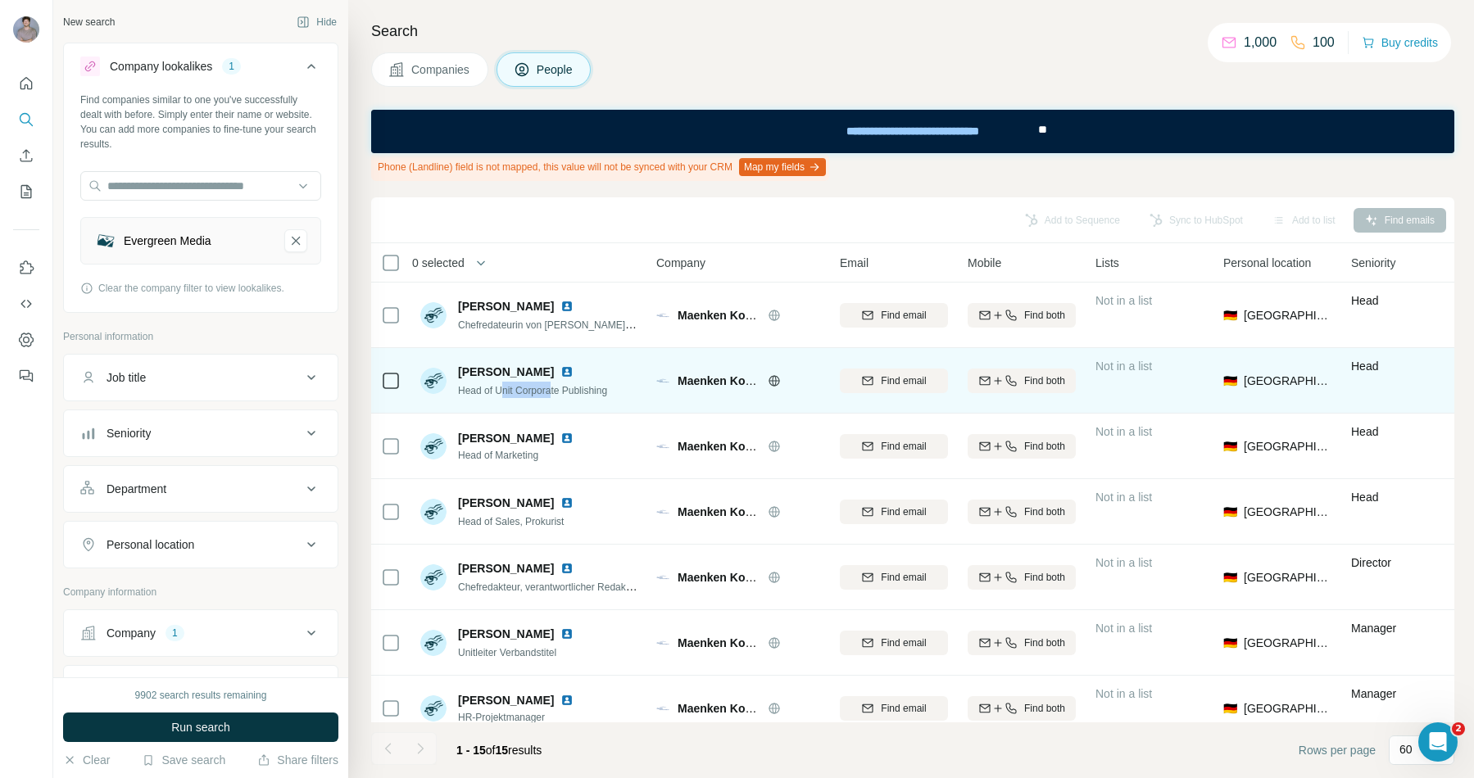
click at [556, 393] on span "Head of Unit Corporate Publishing" at bounding box center [532, 390] width 149 height 11
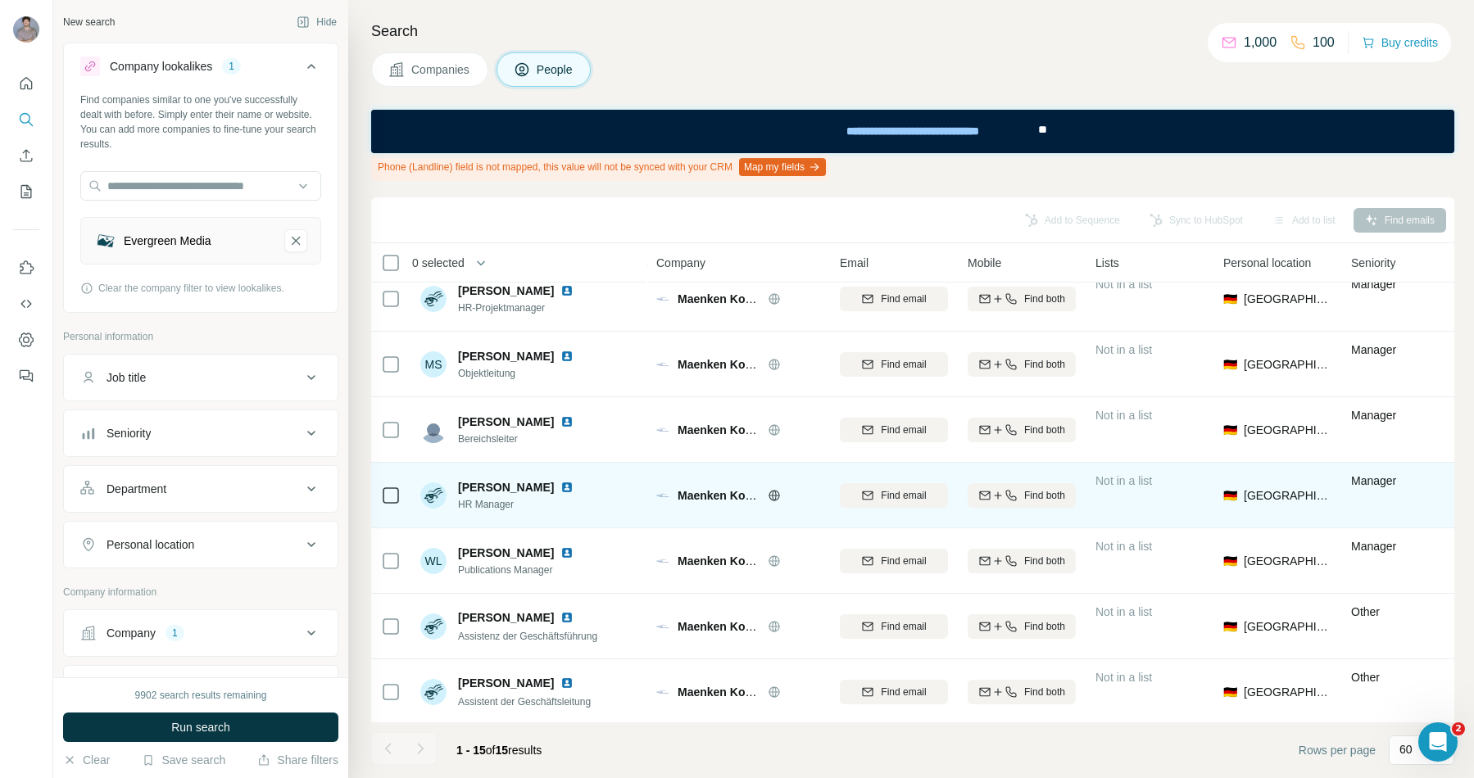
scroll to position [504, 0]
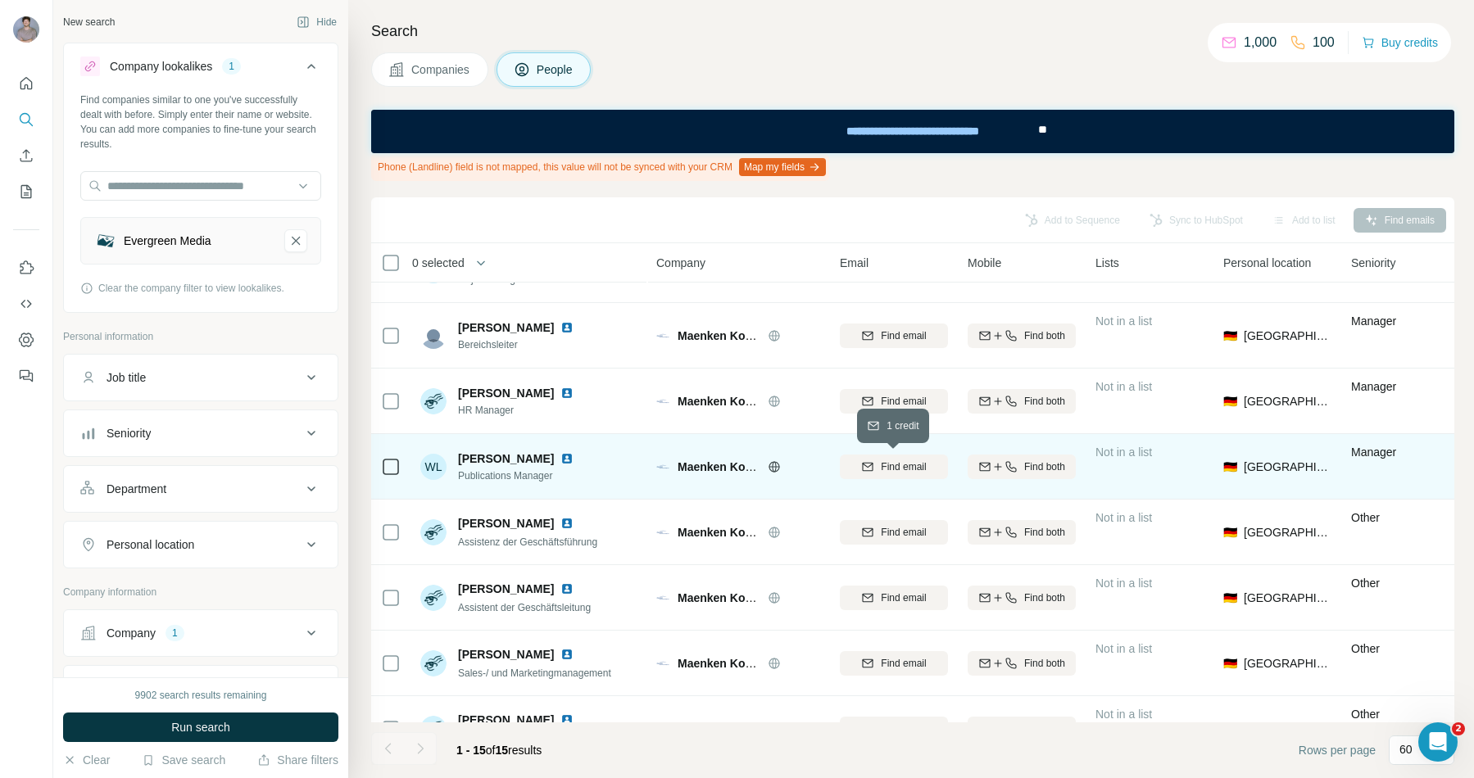
click at [909, 462] on span "Find email" at bounding box center [903, 467] width 45 height 15
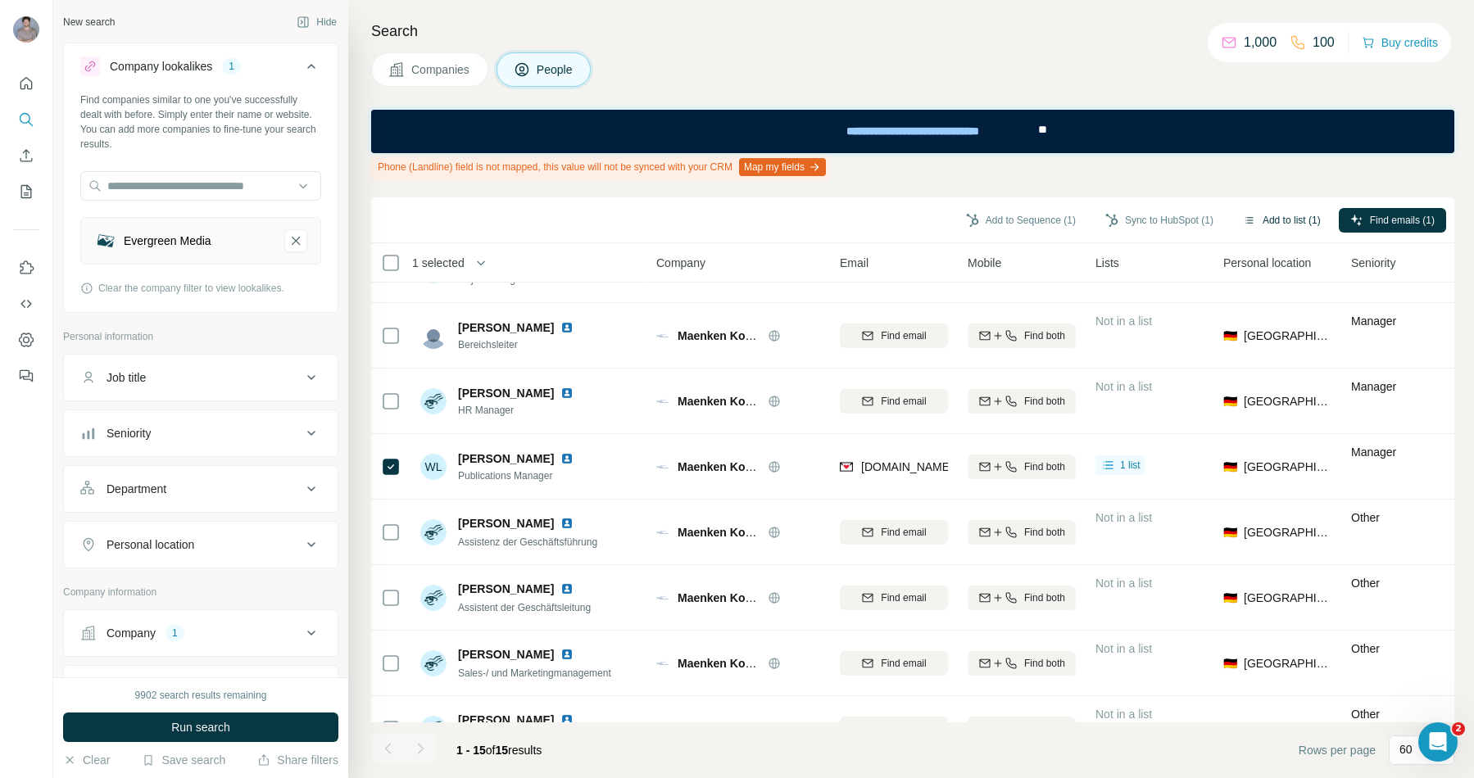
click at [1179, 221] on button "Add to list (1)" at bounding box center [1281, 220] width 101 height 25
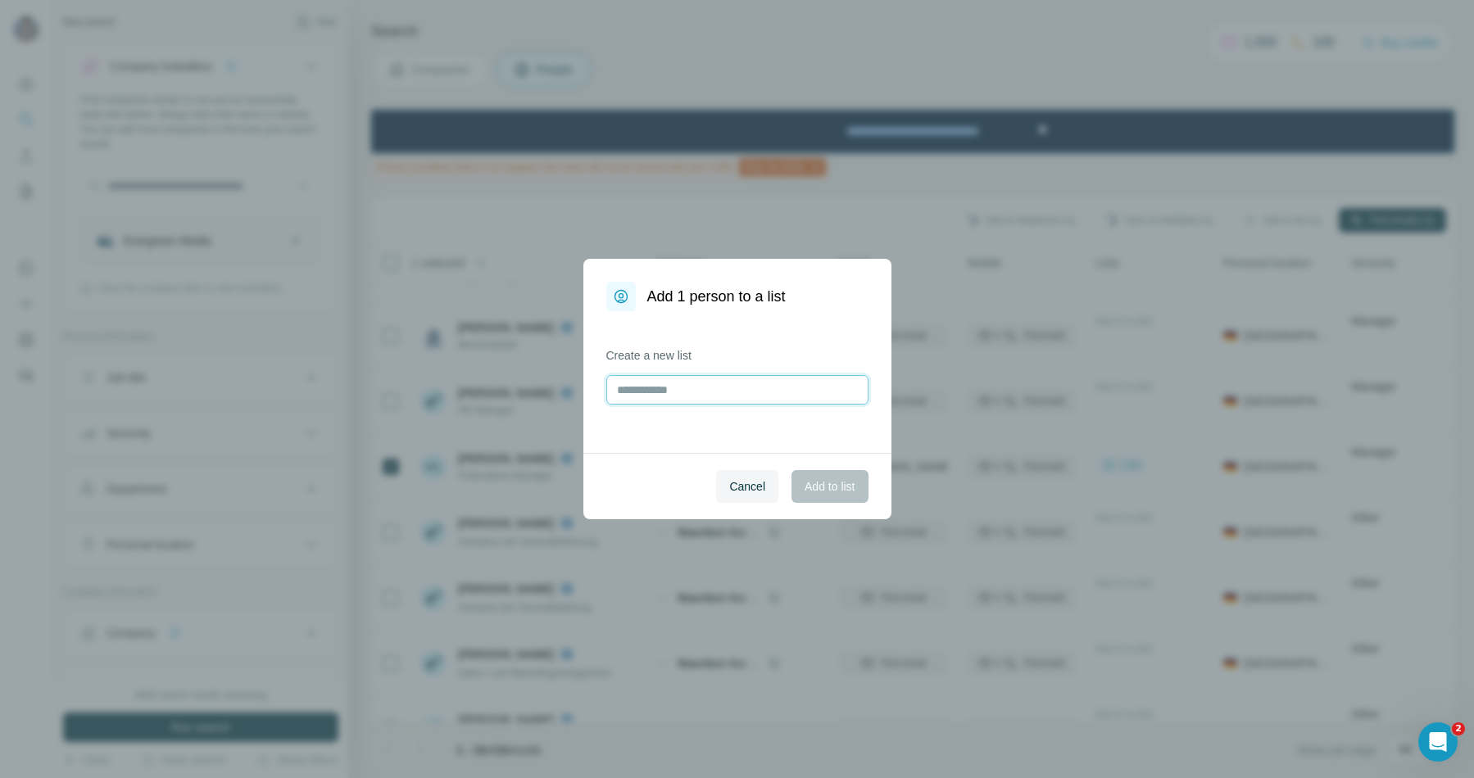
click at [651, 388] on input "text" at bounding box center [737, 389] width 262 height 29
type input "**********"
click at [842, 483] on span "Add to list" at bounding box center [830, 486] width 50 height 16
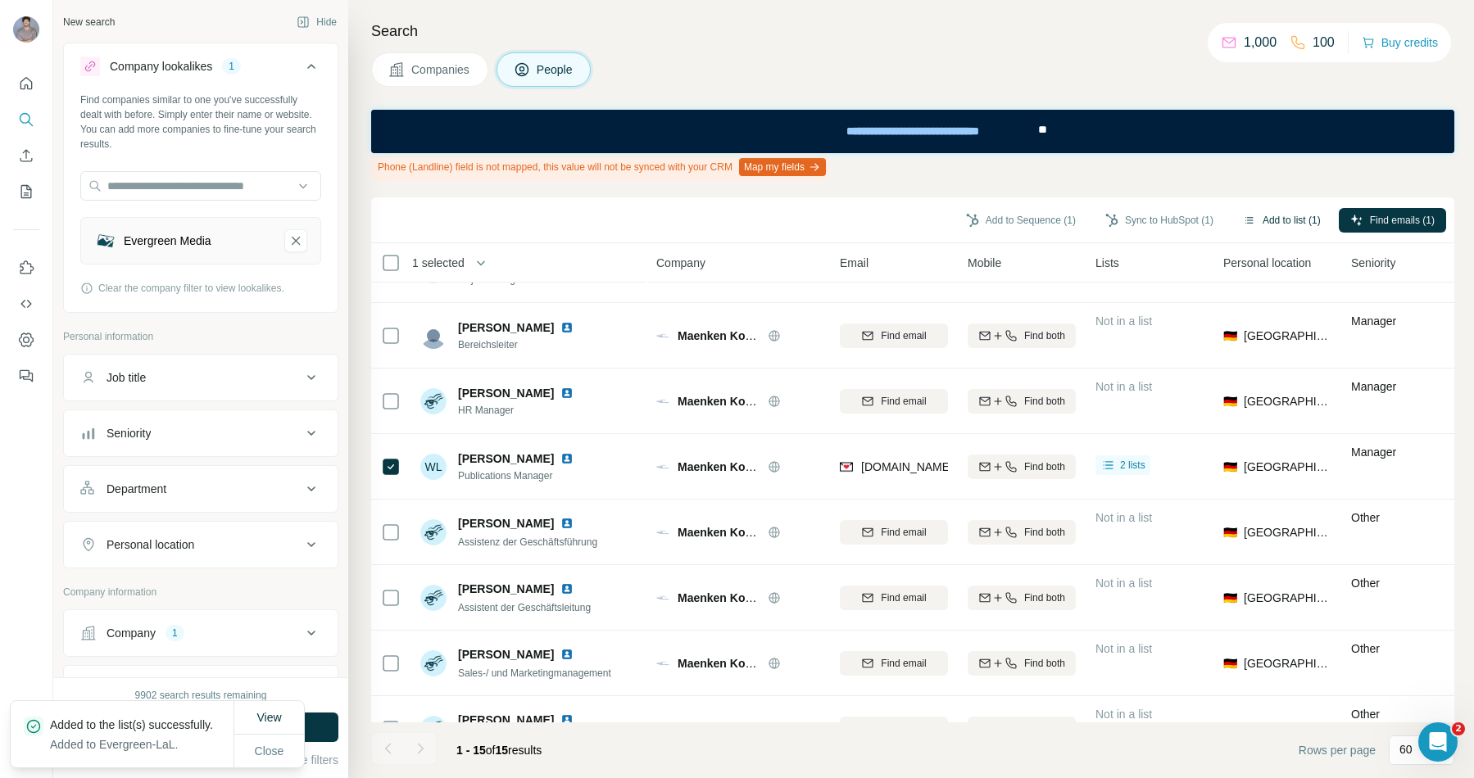
click at [1179, 211] on button "Add to list (1)" at bounding box center [1281, 220] width 101 height 25
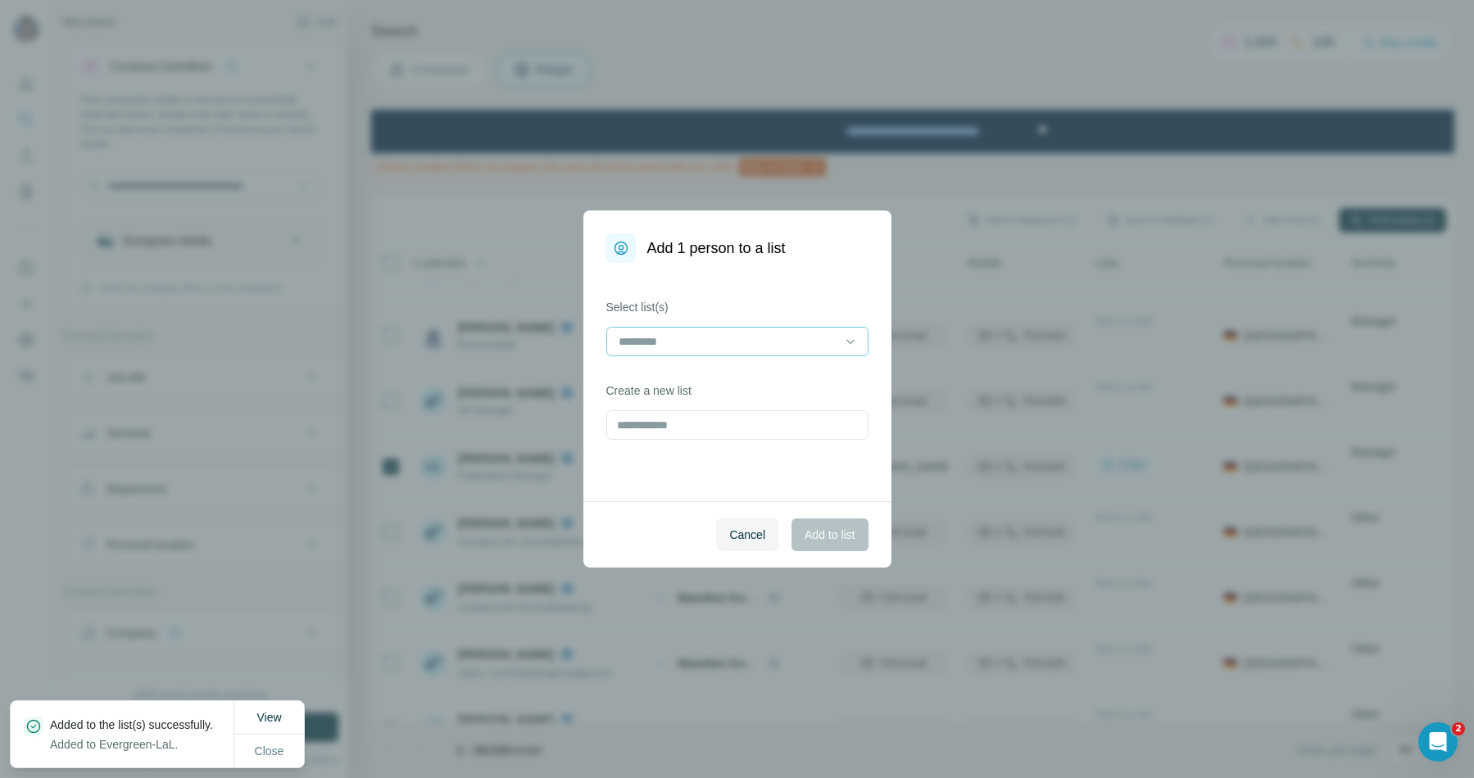
click at [704, 329] on div at bounding box center [727, 342] width 221 height 28
click at [696, 377] on p "Evergreen-LaL" at bounding box center [658, 378] width 76 height 16
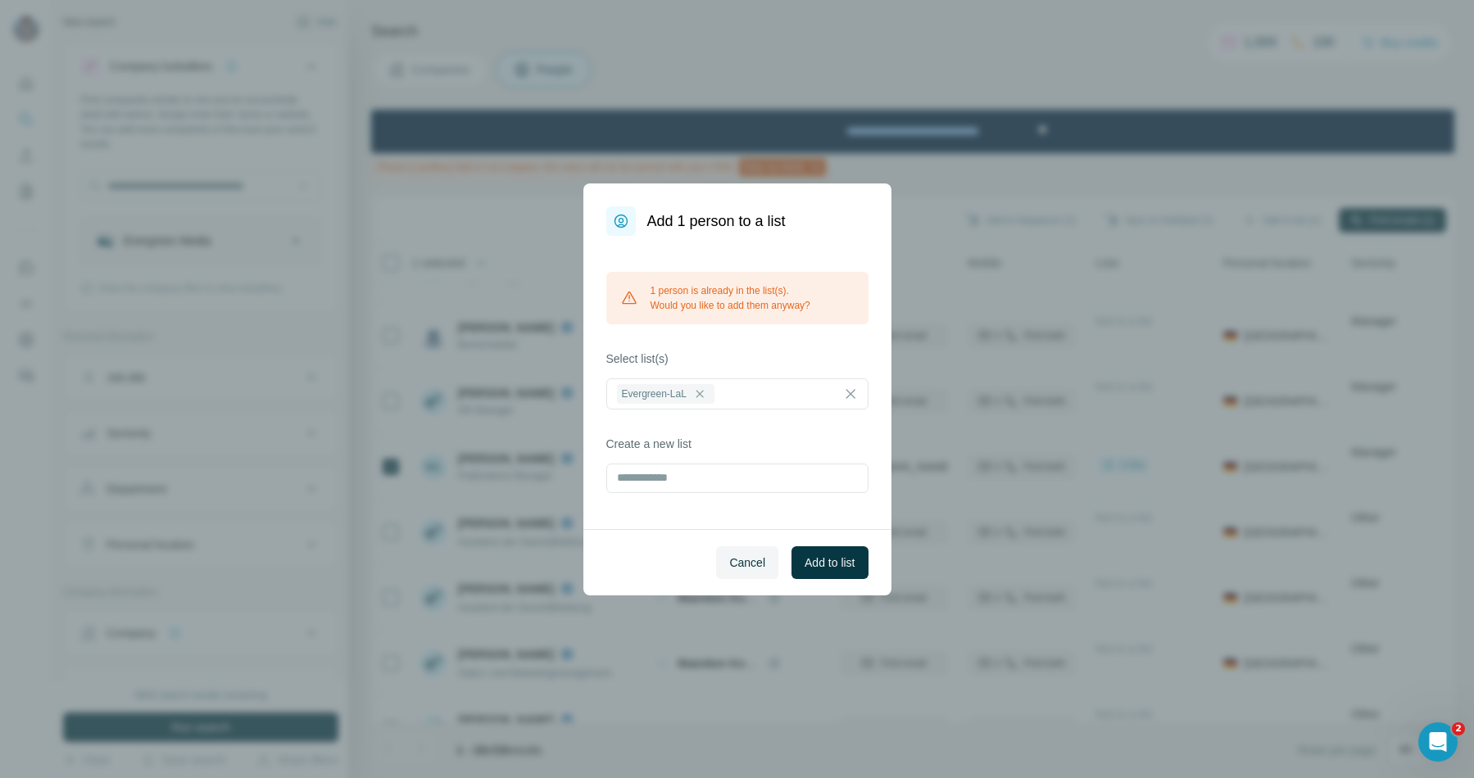
click at [819, 564] on span "Add to list" at bounding box center [830, 563] width 50 height 16
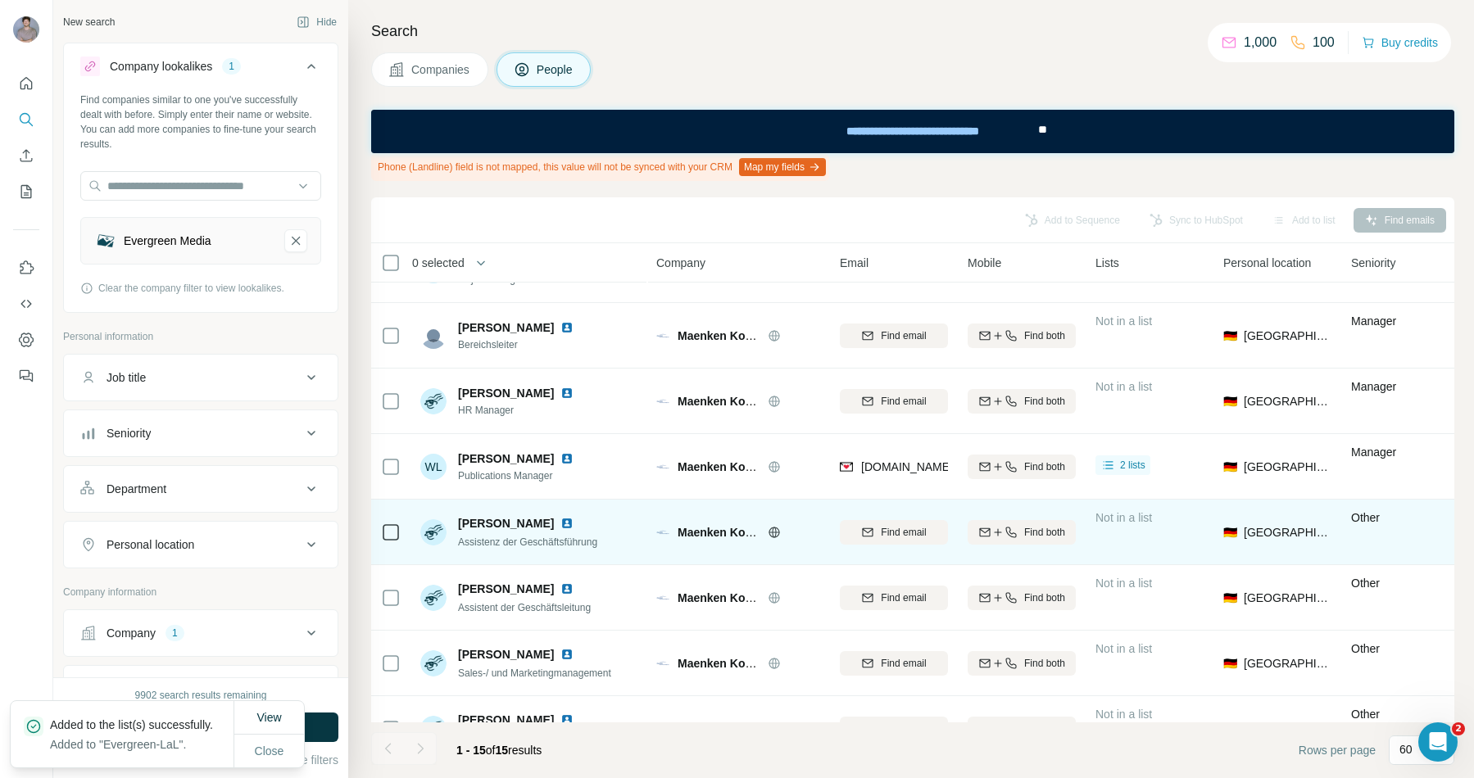
scroll to position [543, 0]
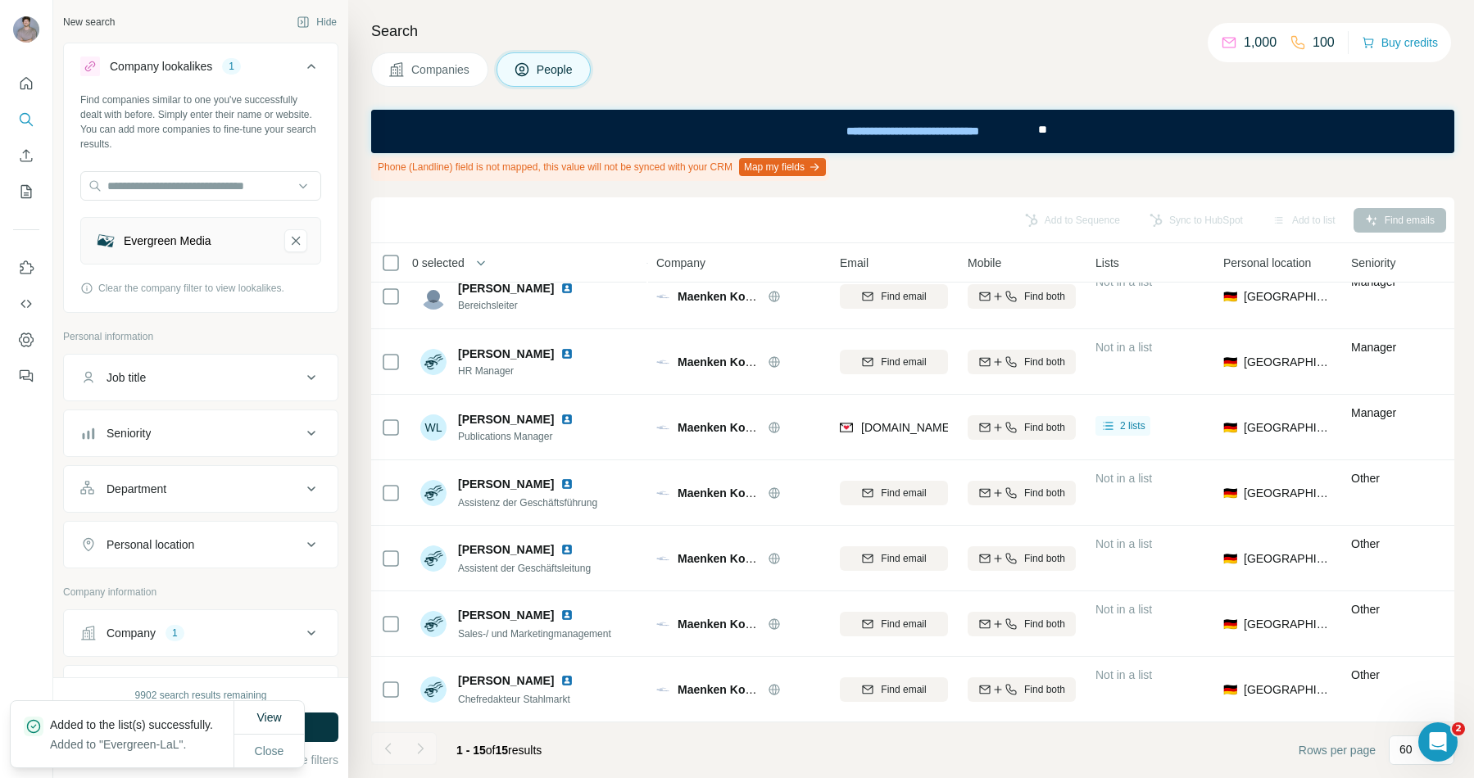
drag, startPoint x: 478, startPoint y: 92, endPoint x: 468, endPoint y: 75, distance: 19.8
click at [476, 89] on div "Search Companies People Phone (Landline) field is not mapped, this value will n…" at bounding box center [911, 389] width 1126 height 778
click at [468, 74] on span "Companies" at bounding box center [441, 69] width 60 height 16
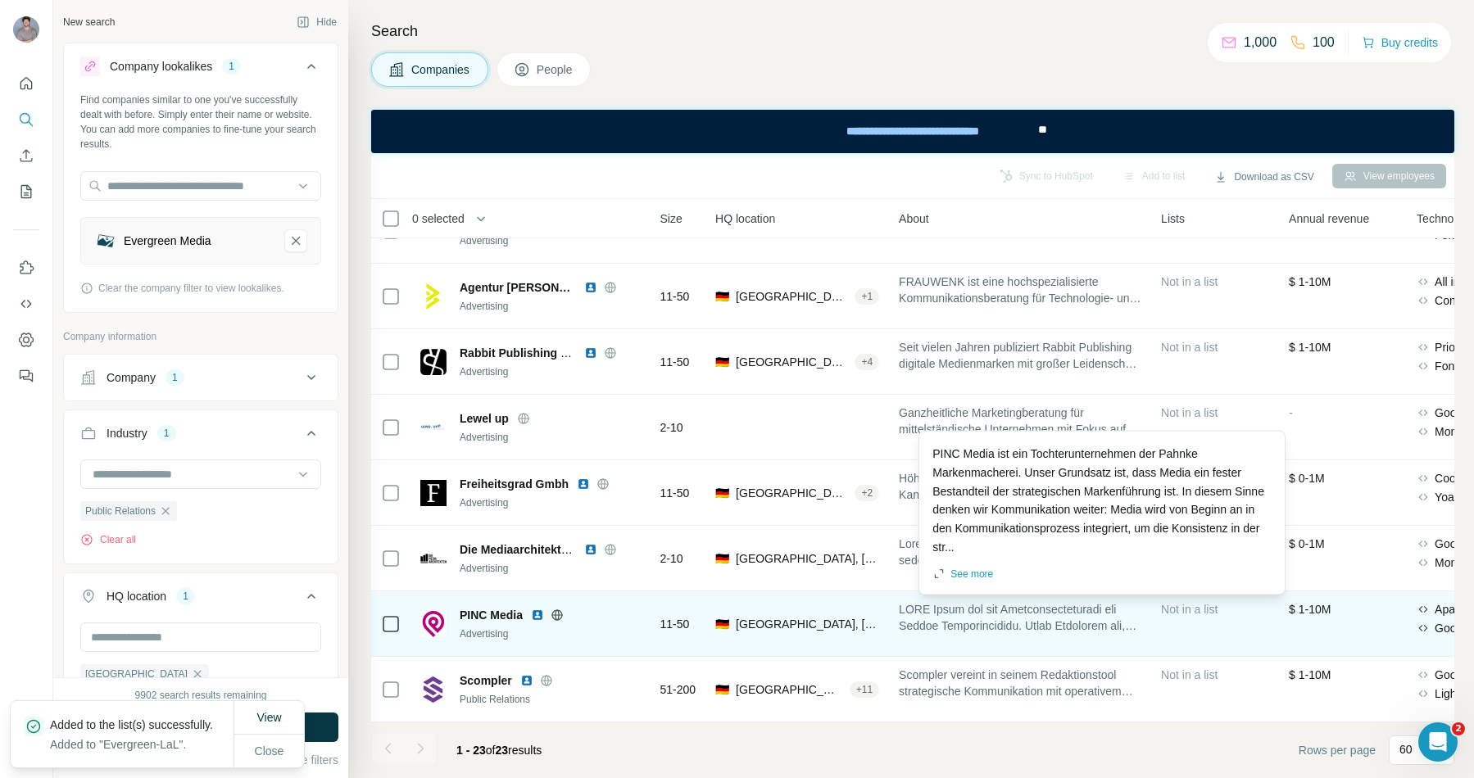
scroll to position [1023, 154]
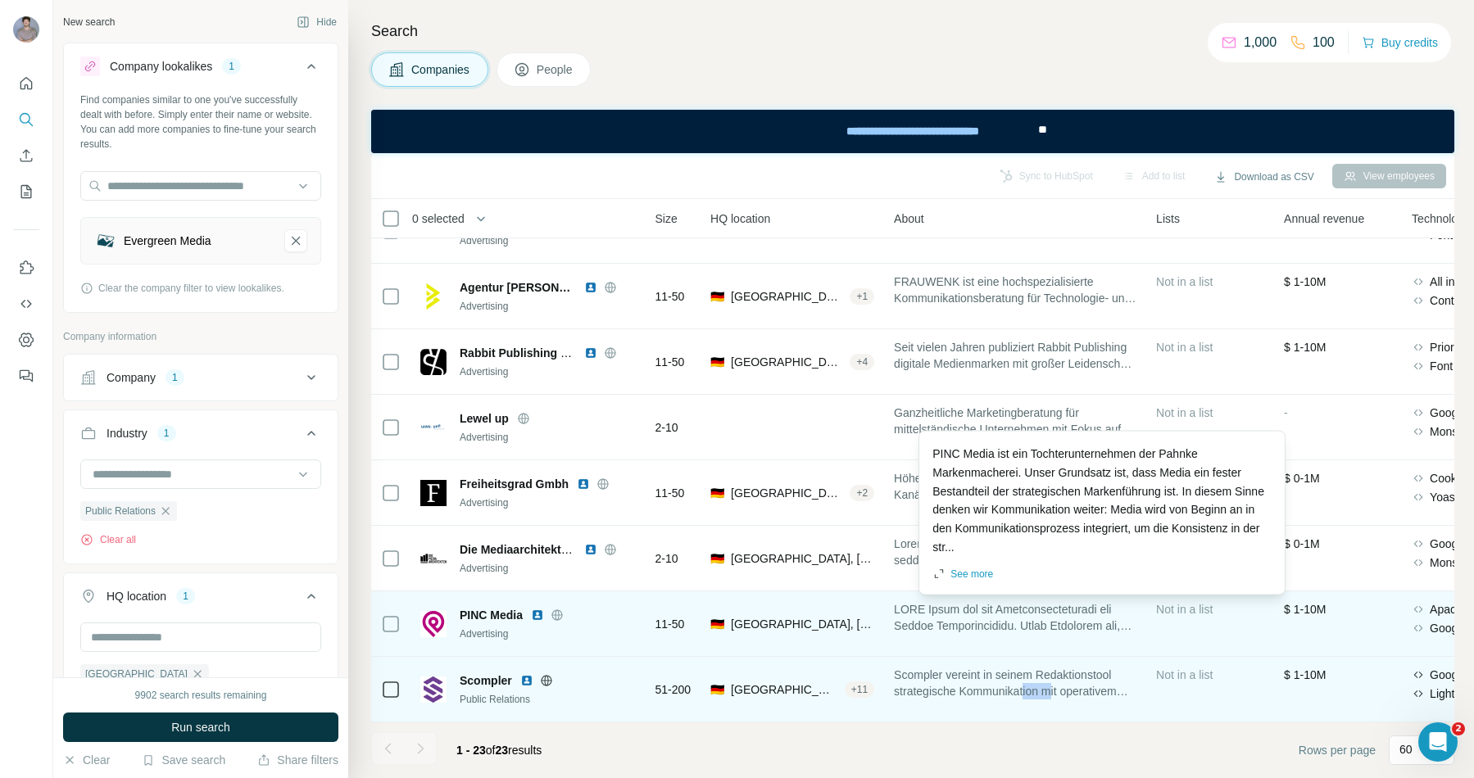
drag, startPoint x: 1036, startPoint y: 684, endPoint x: 1067, endPoint y: 688, distance: 31.4
click at [1067, 584] on span "Scompler vereint in seinem Redaktionstool strategische Kommunikation mit operat…" at bounding box center [1015, 683] width 242 height 33
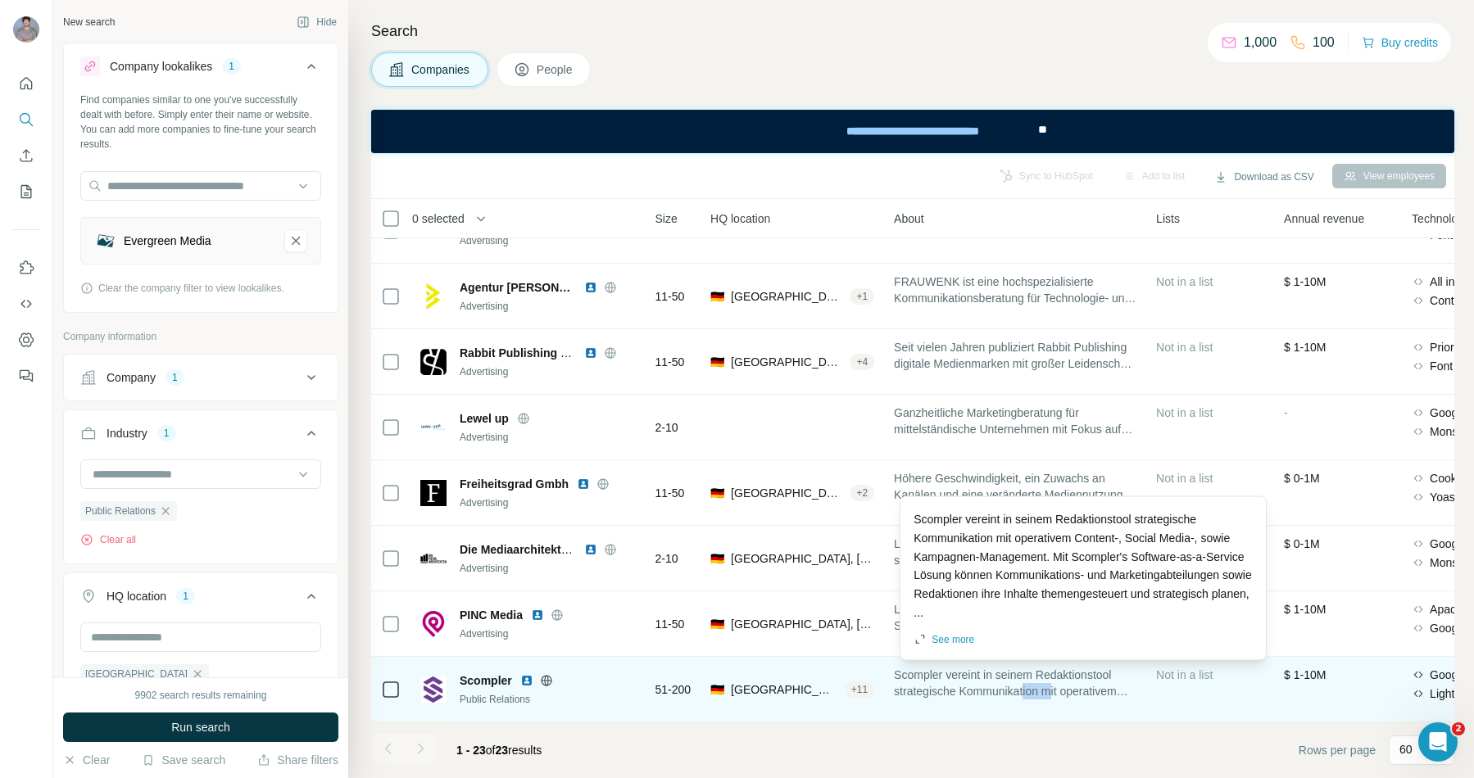
click at [1067, 584] on span "Scompler vereint in seinem Redaktionstool strategische Kommunikation mit operat…" at bounding box center [1015, 683] width 242 height 33
drag, startPoint x: 1020, startPoint y: 674, endPoint x: 1048, endPoint y: 692, distance: 33.2
click at [1048, 584] on span "Scompler vereint in seinem Redaktionstool strategische Kommunikation mit operat…" at bounding box center [1015, 683] width 242 height 33
drag, startPoint x: 1048, startPoint y: 692, endPoint x: 1285, endPoint y: 732, distance: 240.9
click at [1049, 584] on span "Scompler vereint in seinem Redaktionstool strategische Kommunikation mit operat…" at bounding box center [1015, 683] width 242 height 33
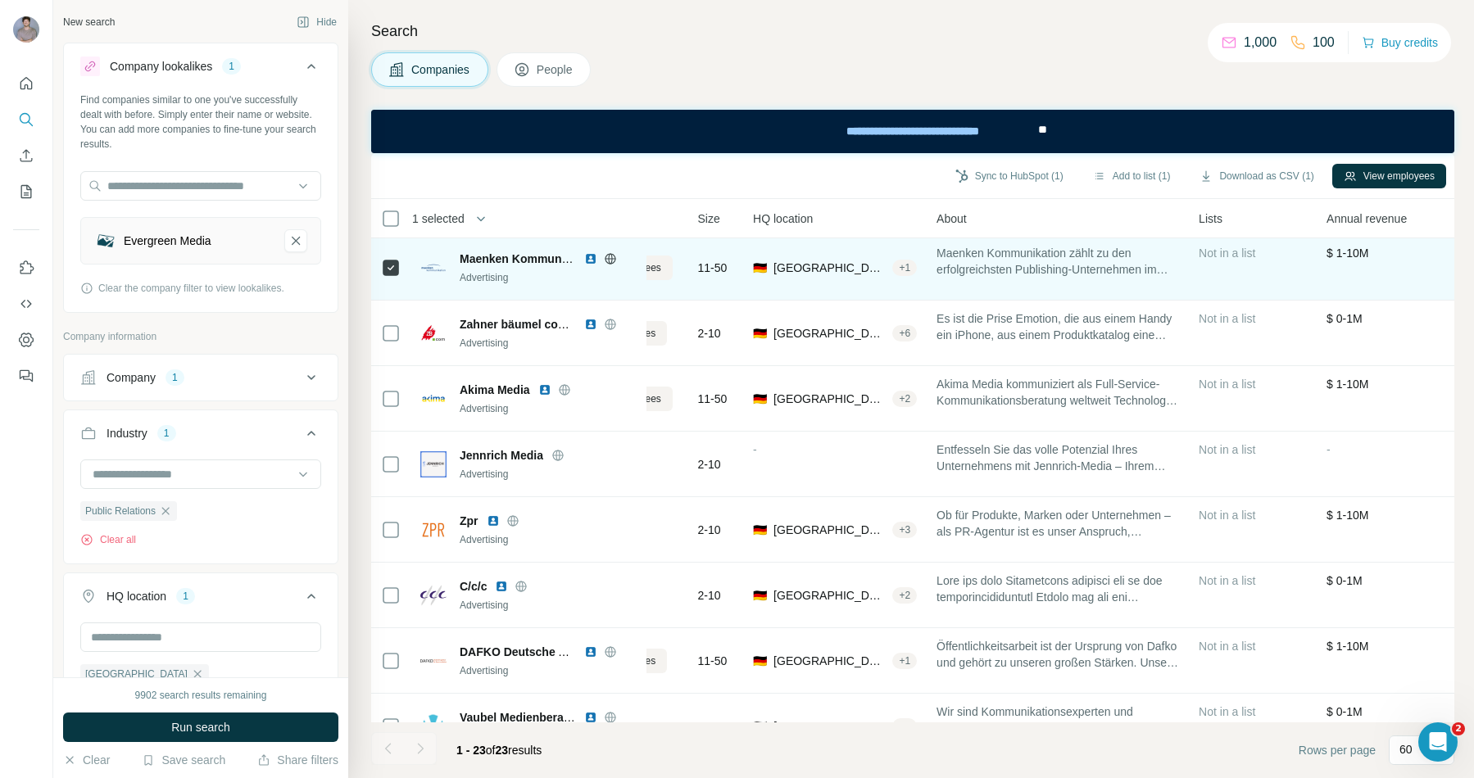
scroll to position [265, 0]
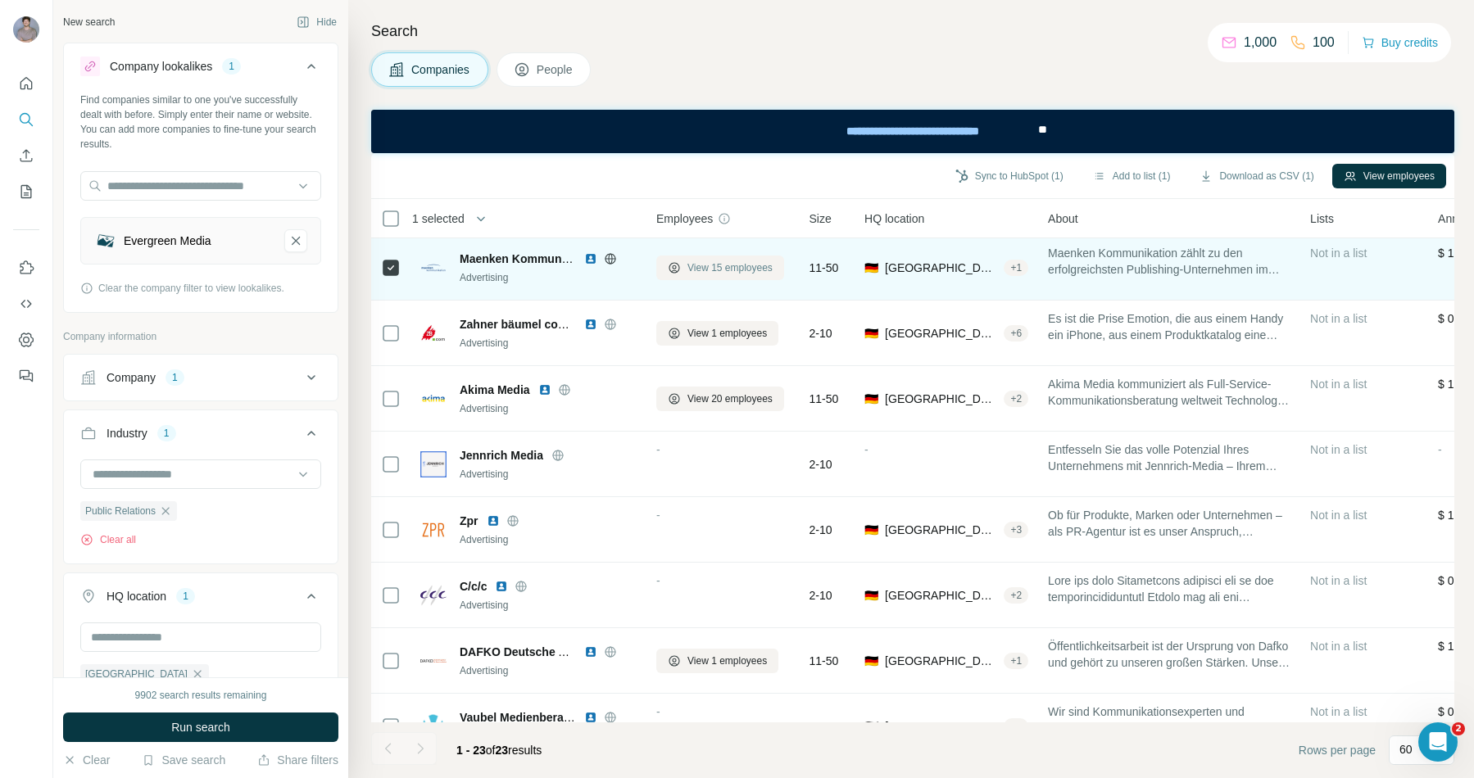
click at [723, 265] on span "View 15 employees" at bounding box center [729, 268] width 85 height 15
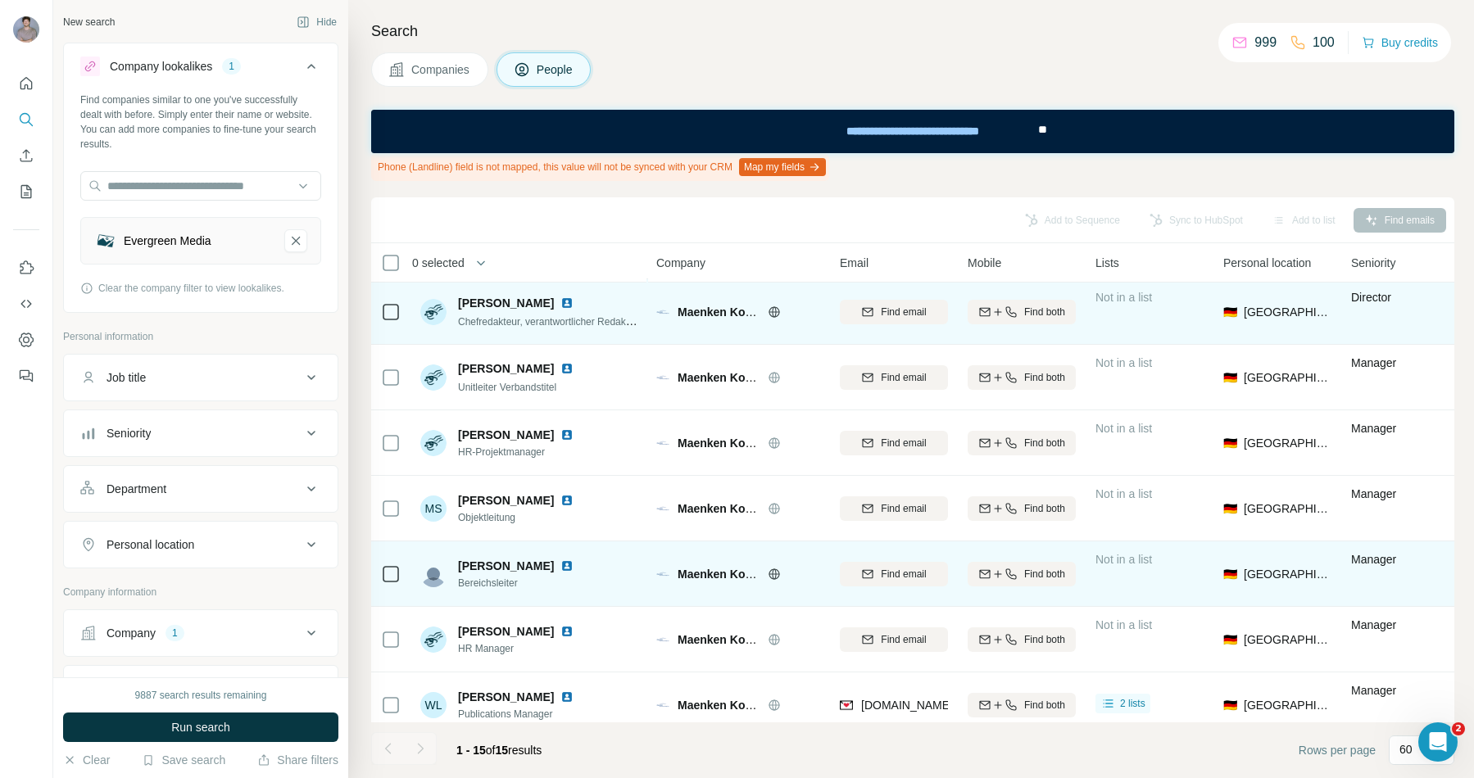
scroll to position [485, 0]
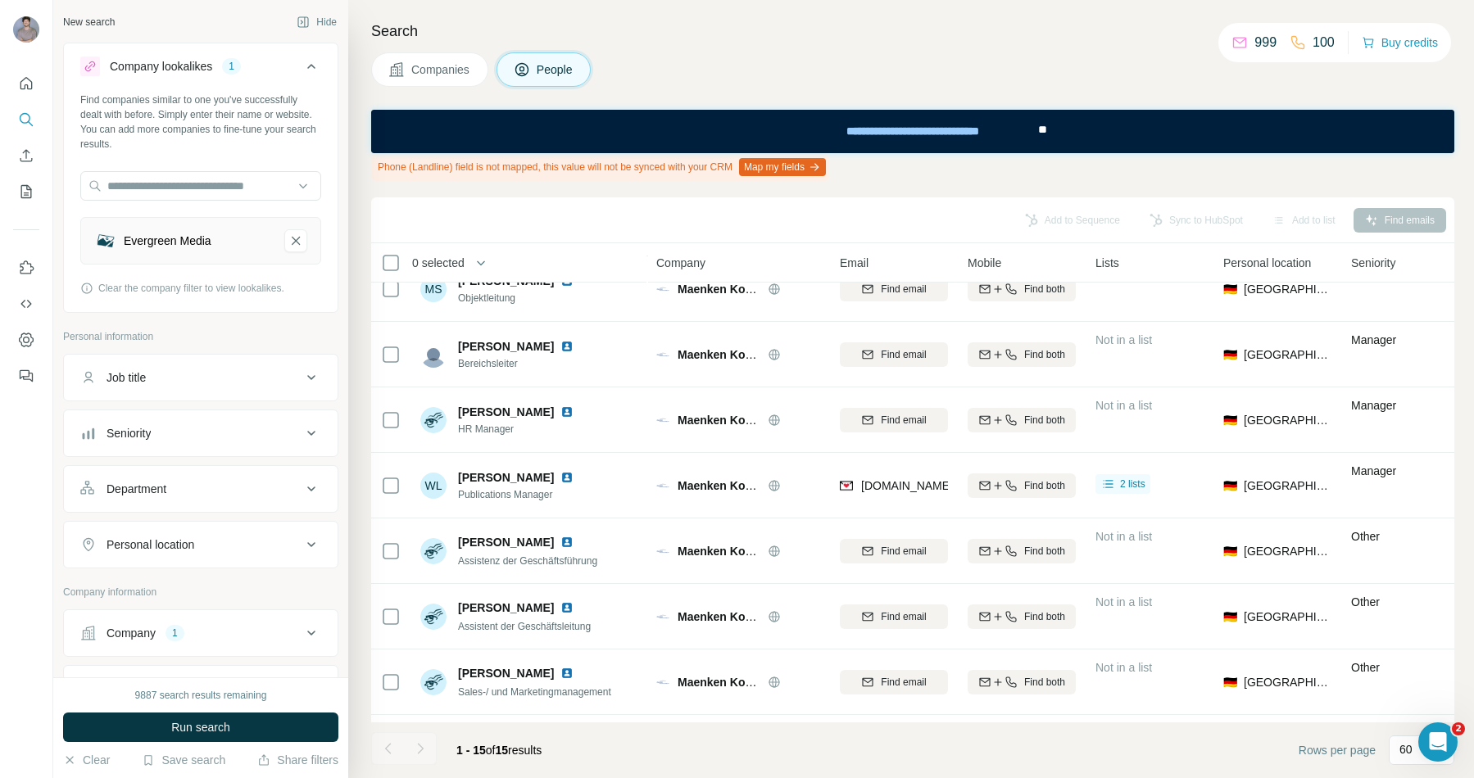
click at [419, 73] on span "Companies" at bounding box center [441, 69] width 60 height 16
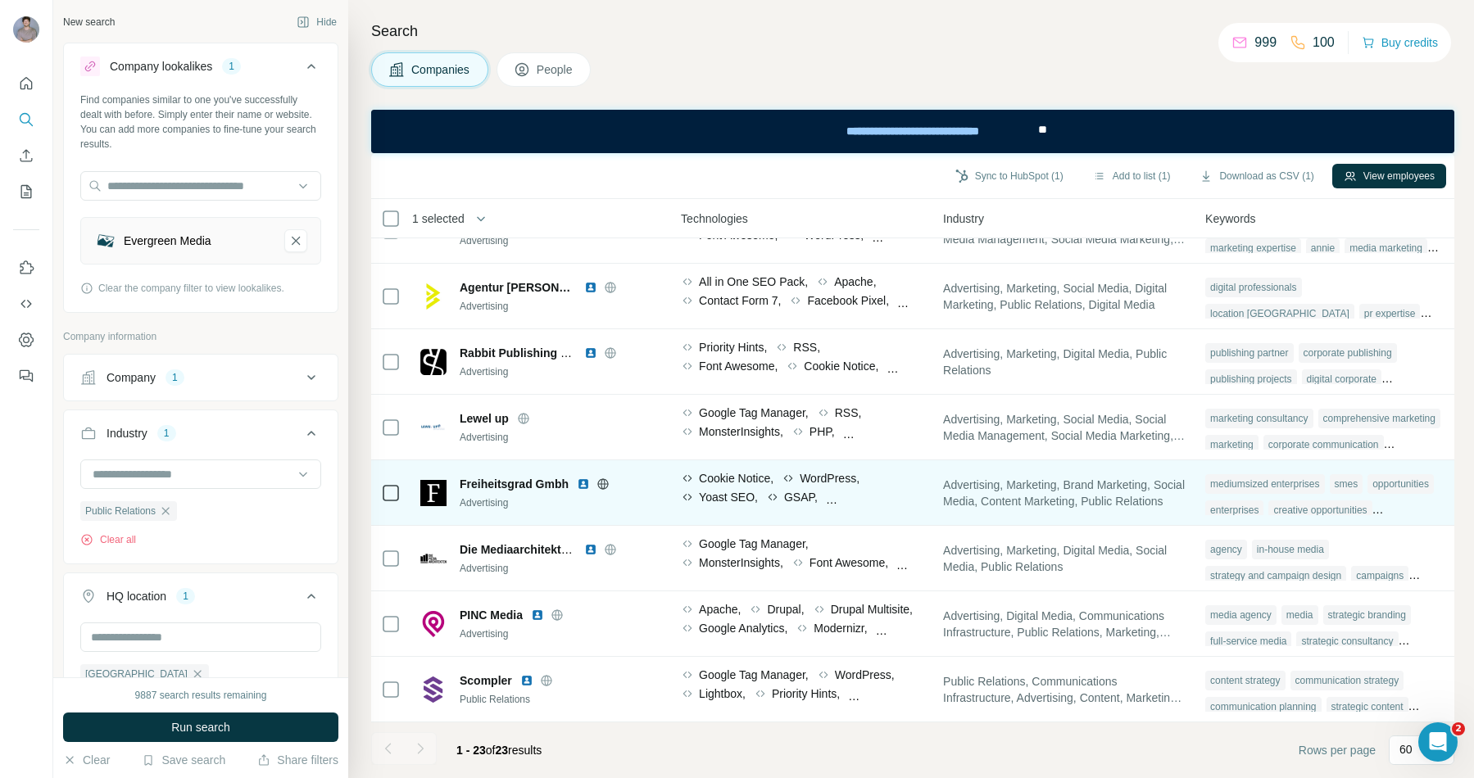
scroll to position [1023, 894]
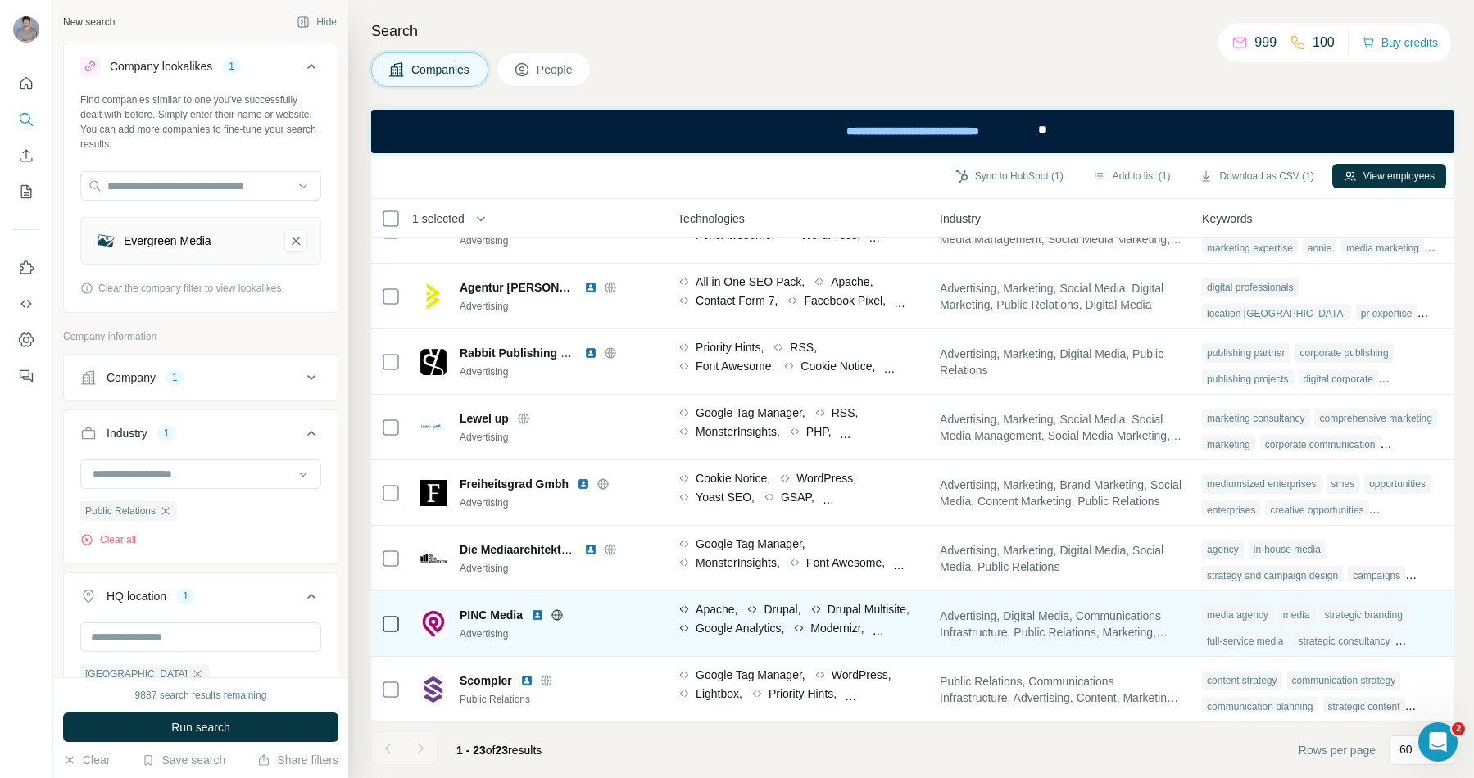
click at [513, 584] on span "PINC Media" at bounding box center [491, 615] width 63 height 16
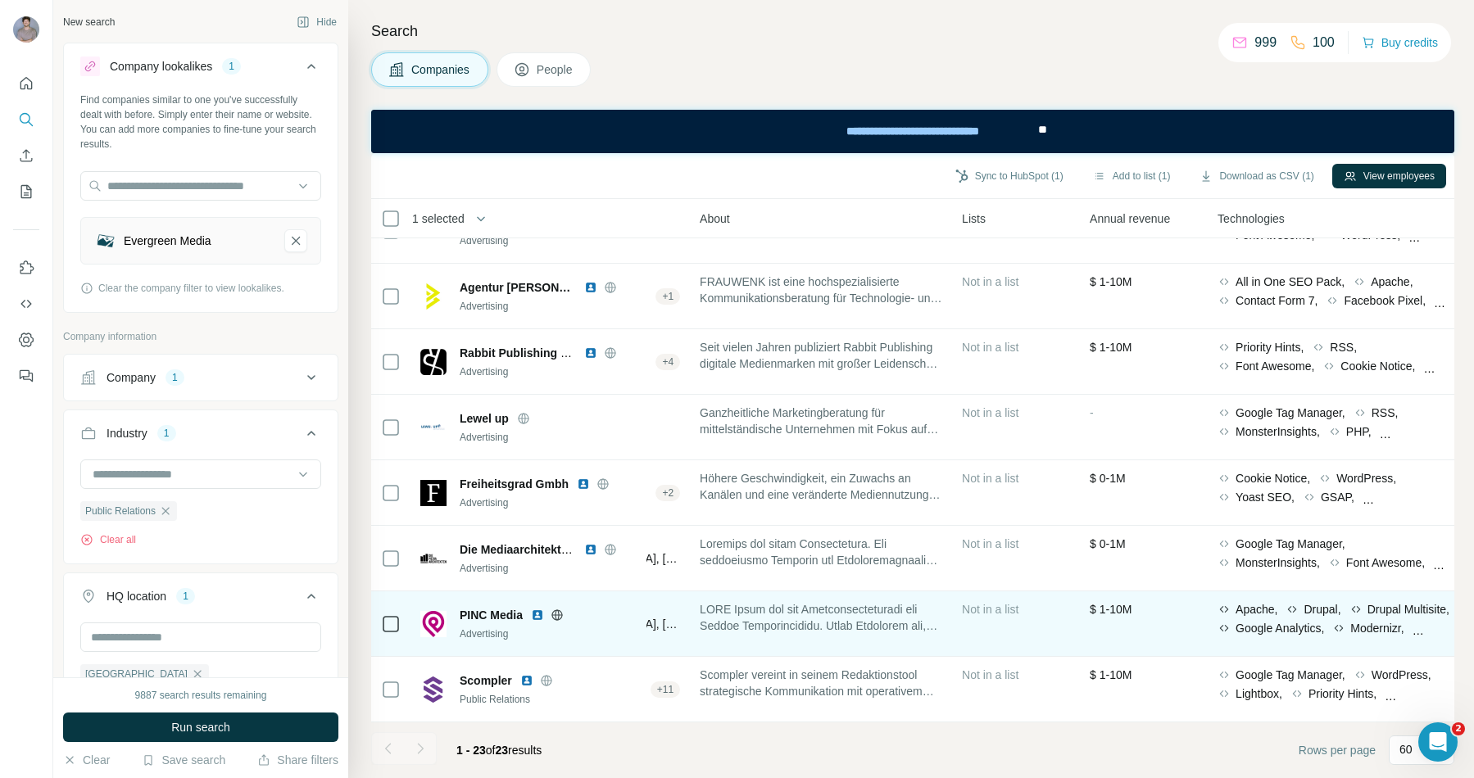
scroll to position [1023, 37]
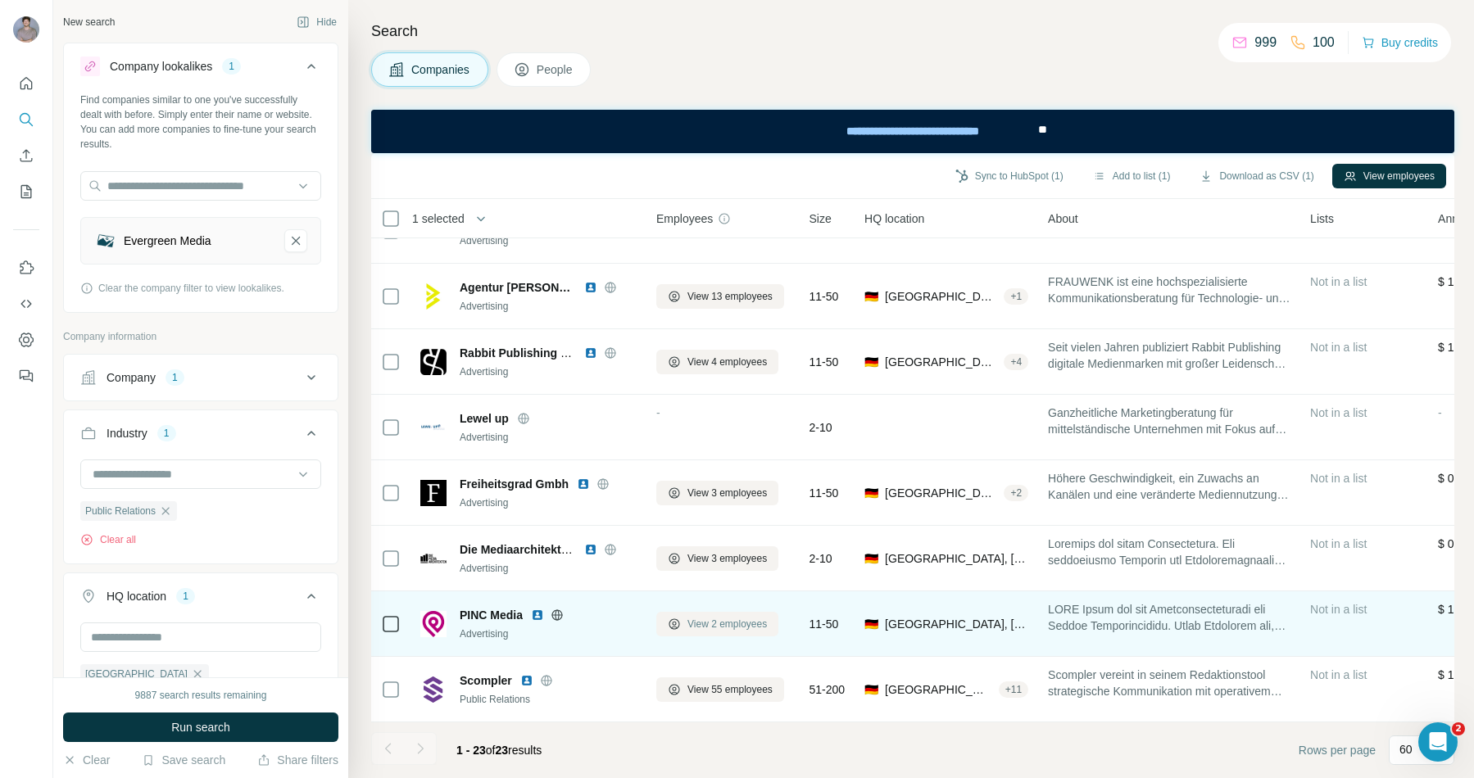
click at [734, 584] on span "View 2 employees" at bounding box center [726, 624] width 79 height 15
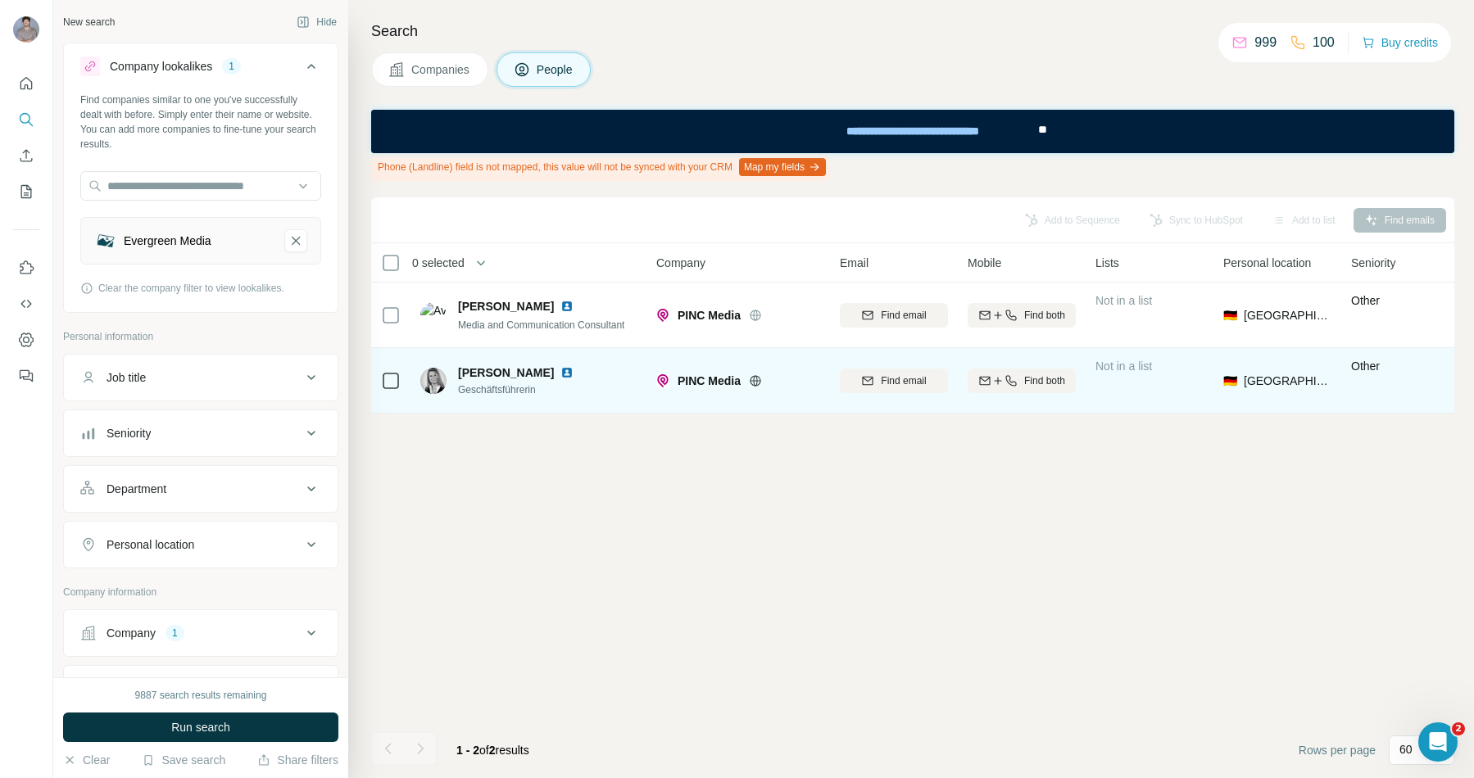
scroll to position [0, 0]
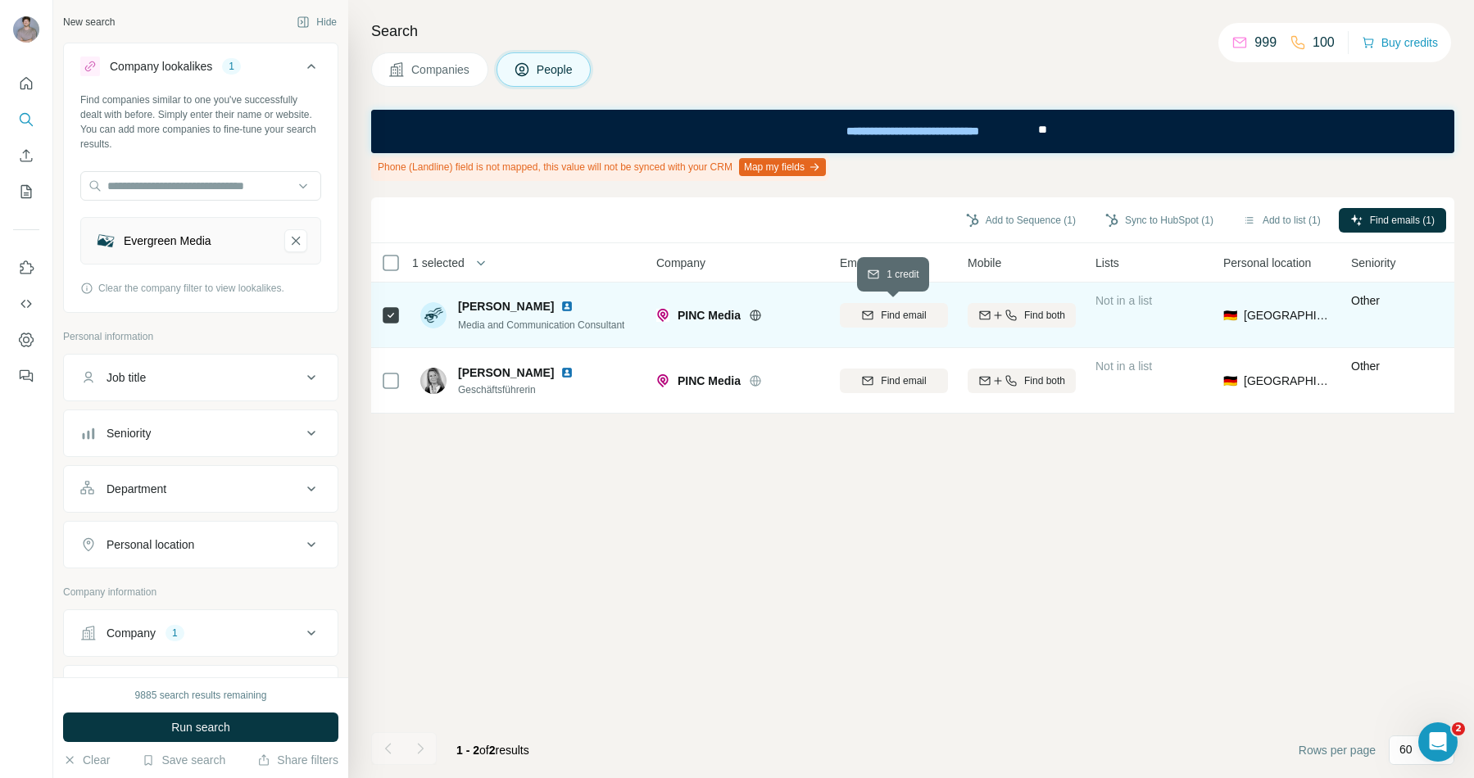
drag, startPoint x: 905, startPoint y: 313, endPoint x: 978, endPoint y: 308, distance: 73.1
click at [905, 313] on span "Find email" at bounding box center [903, 315] width 45 height 15
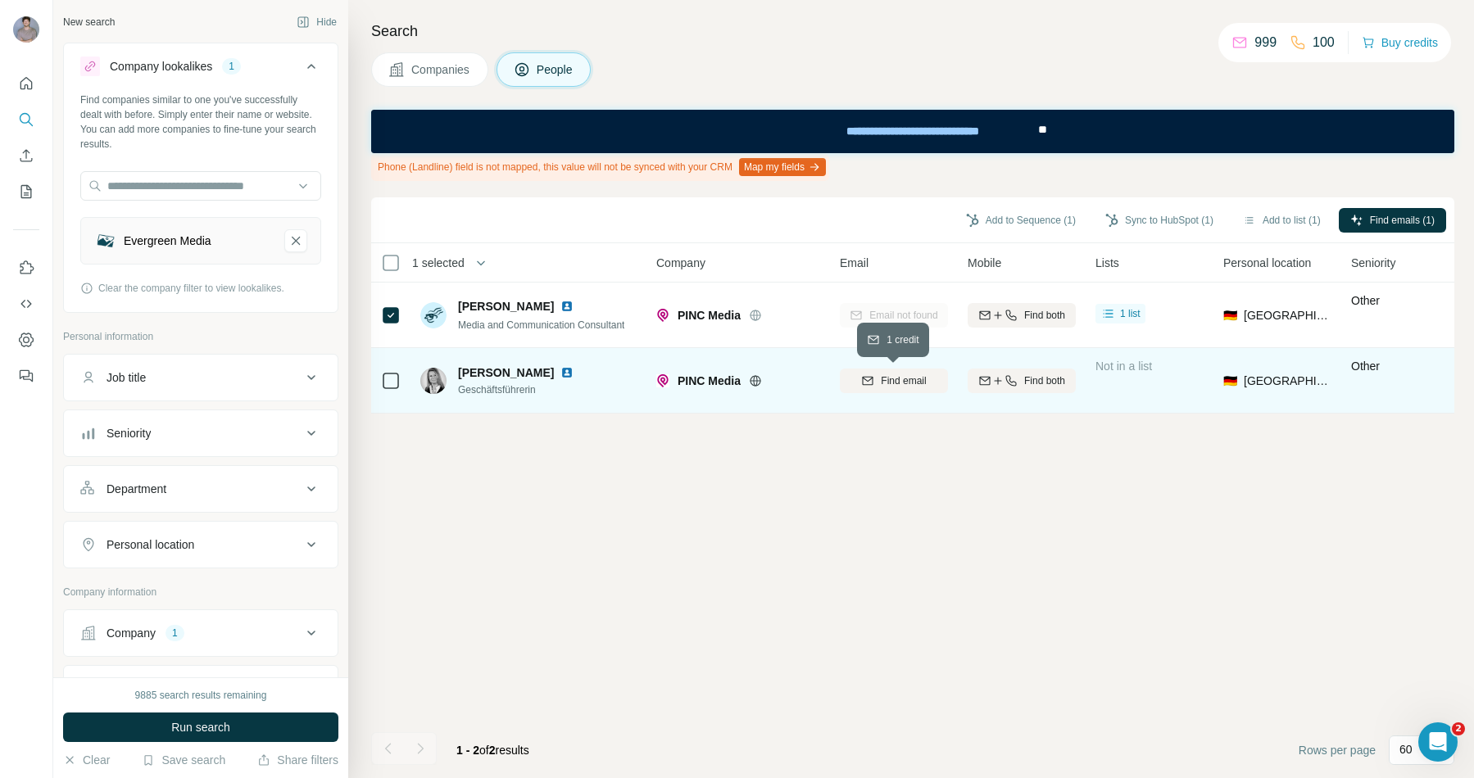
click at [917, 383] on span "Find email" at bounding box center [903, 381] width 45 height 15
click at [31, 80] on icon "Quick start" at bounding box center [26, 83] width 16 height 16
